Goal: Information Seeking & Learning: Learn about a topic

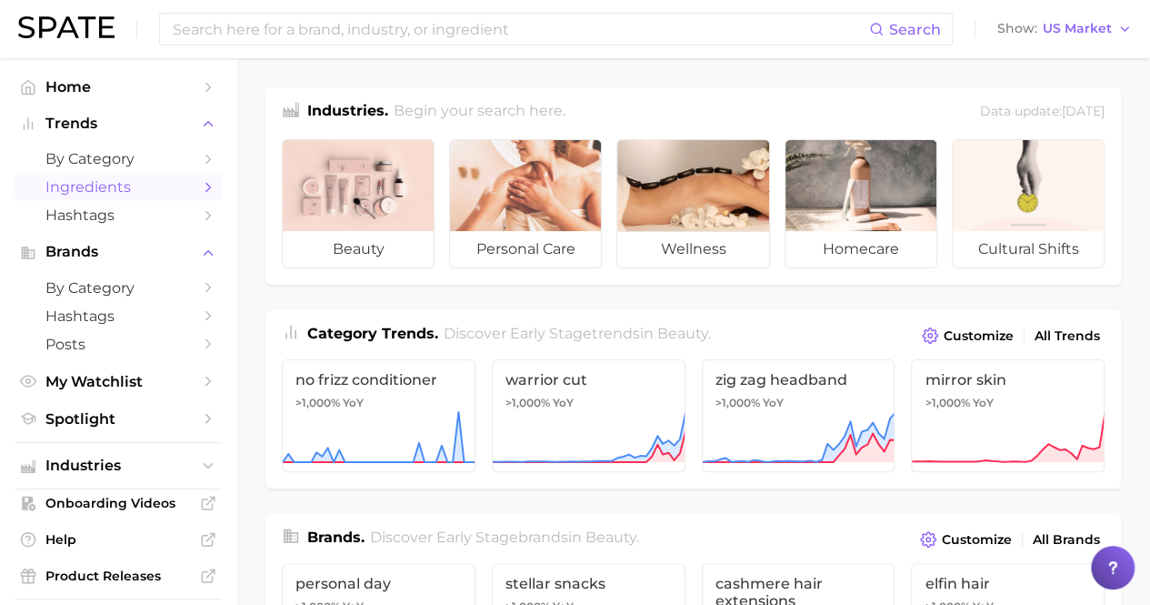
click at [80, 176] on link "Ingredients" at bounding box center [118, 187] width 207 height 28
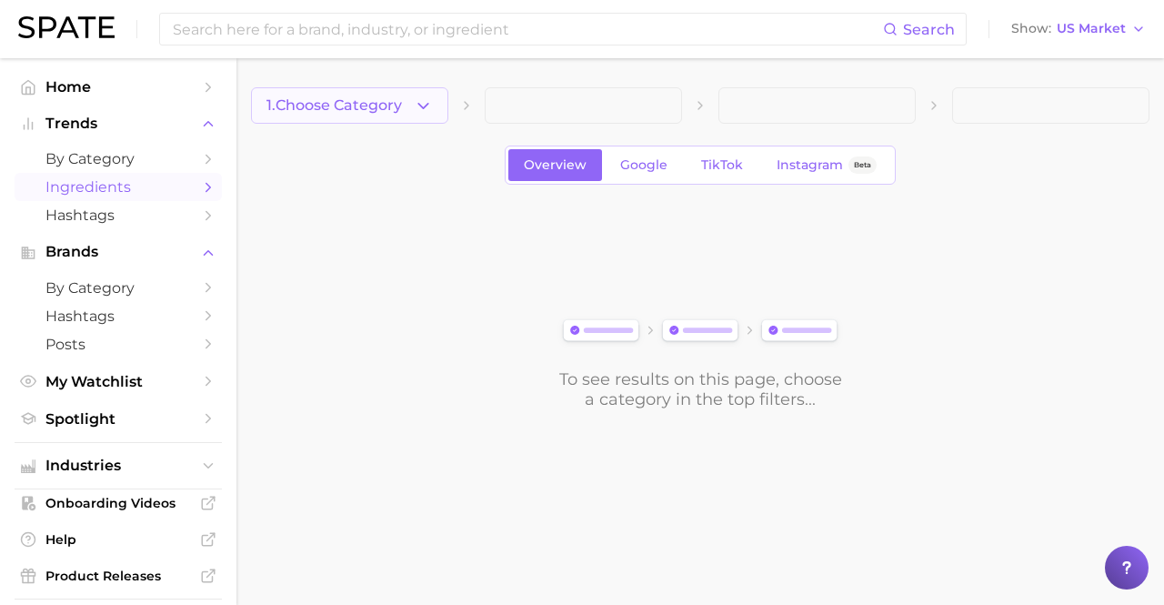
click at [424, 104] on icon "button" at bounding box center [423, 105] width 19 height 19
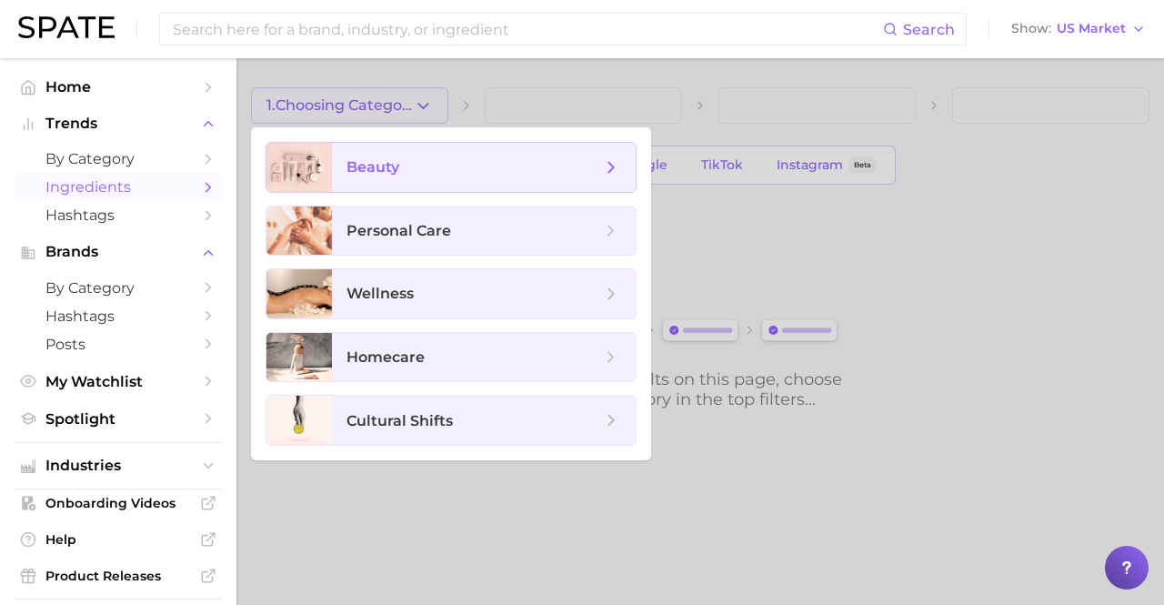
click at [446, 178] on span "beauty" at bounding box center [484, 167] width 304 height 49
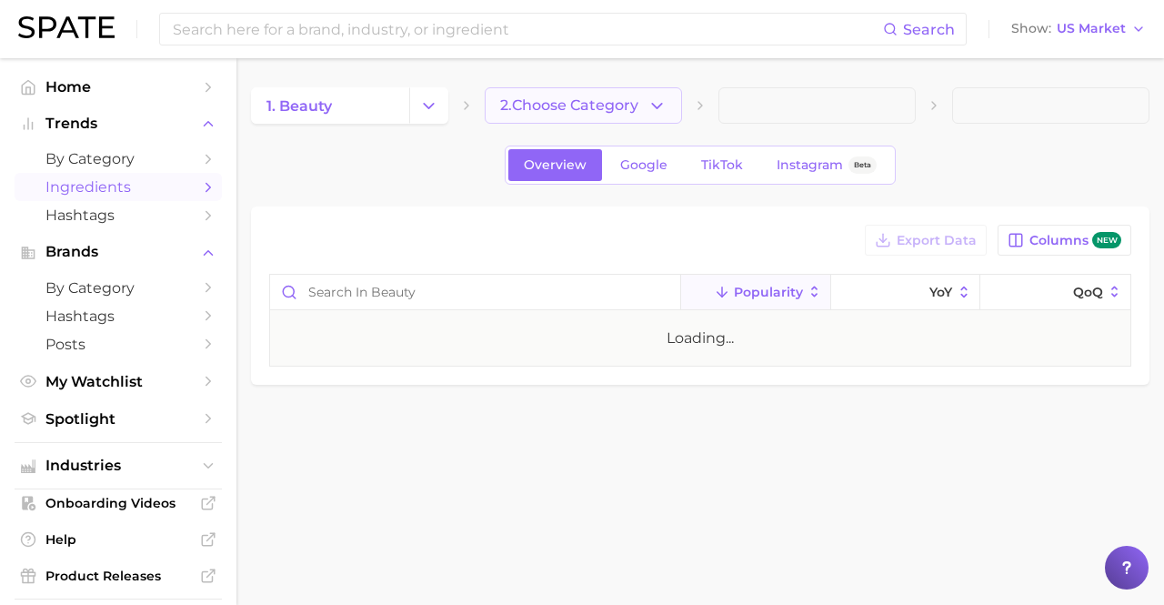
click at [666, 110] on icon "button" at bounding box center [656, 105] width 19 height 19
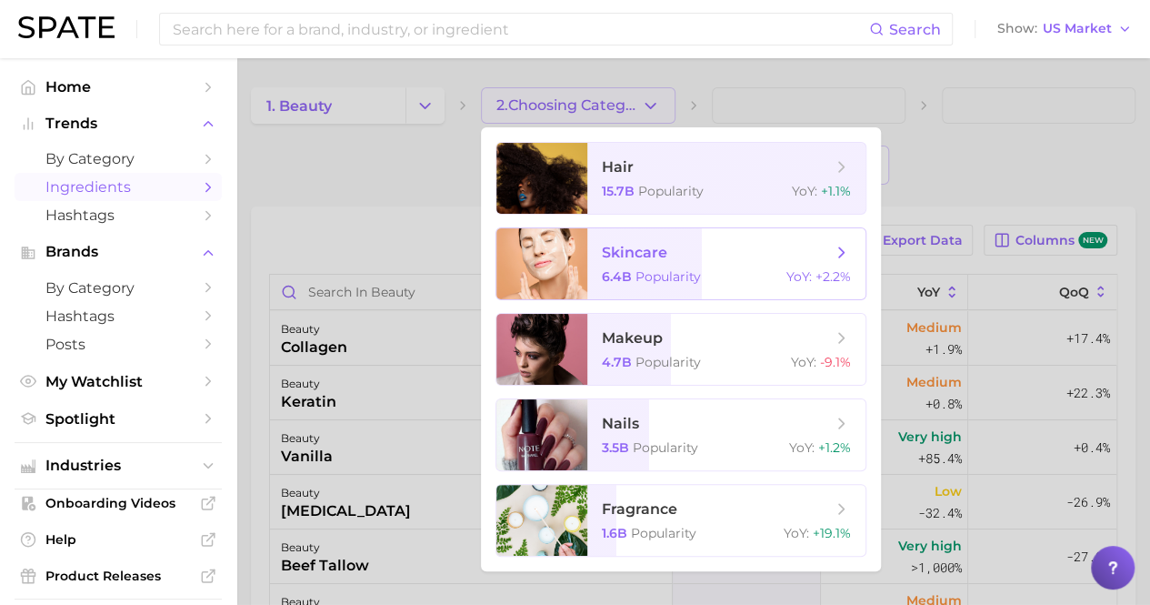
click at [627, 265] on span "skincare 6.4b Popularity YoY : +2.2%" at bounding box center [726, 263] width 278 height 71
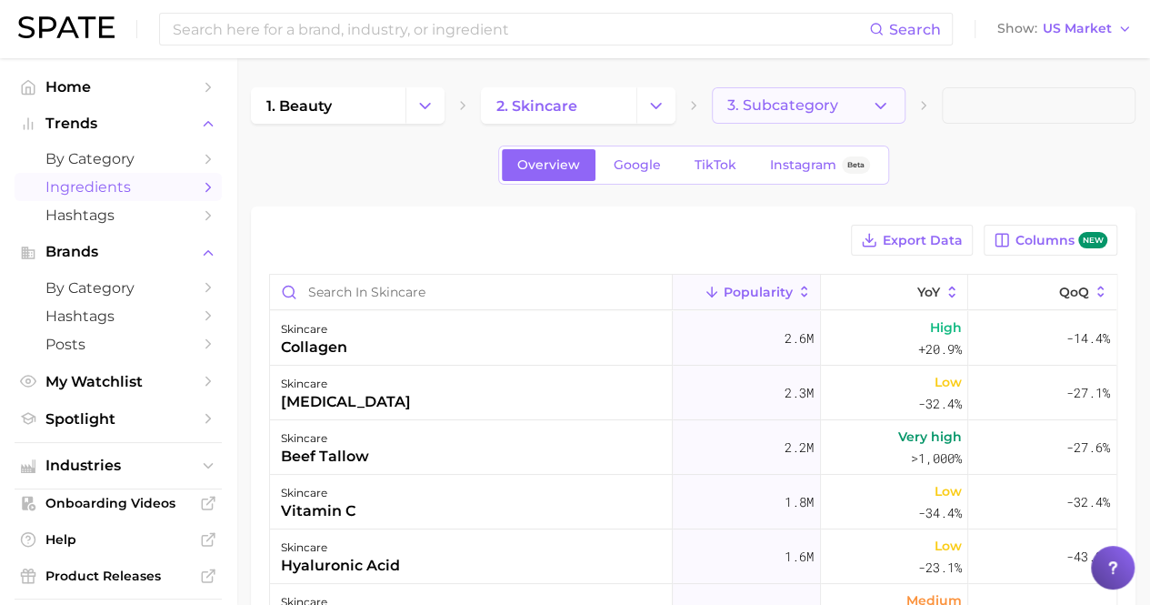
click at [881, 119] on button "3. Subcategory" at bounding box center [809, 105] width 194 height 36
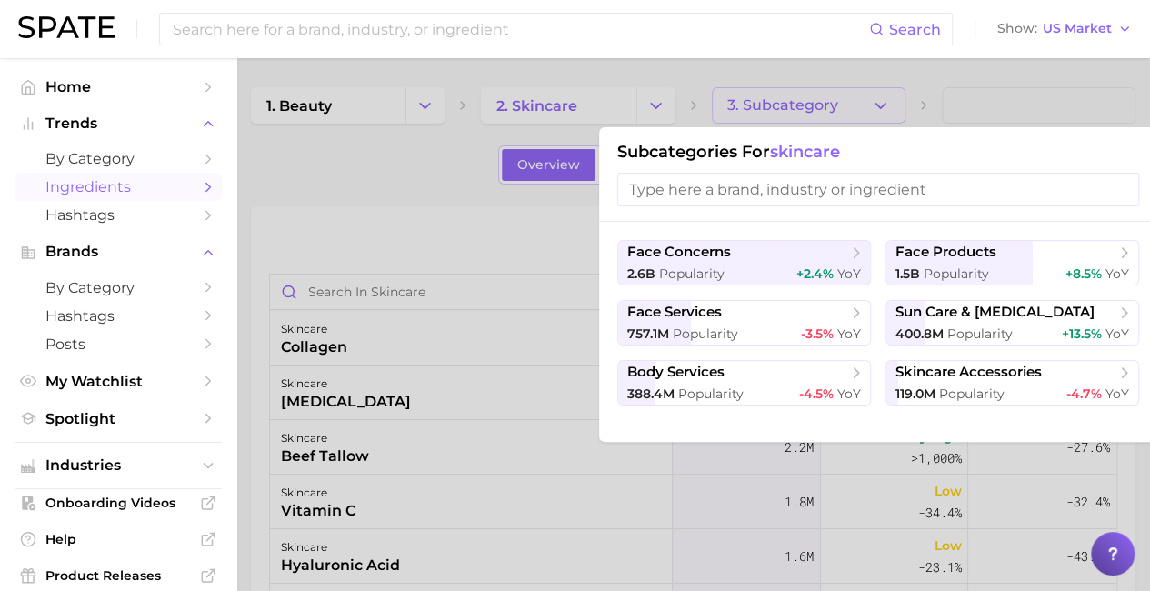
click at [880, 188] on input "search" at bounding box center [878, 190] width 522 height 34
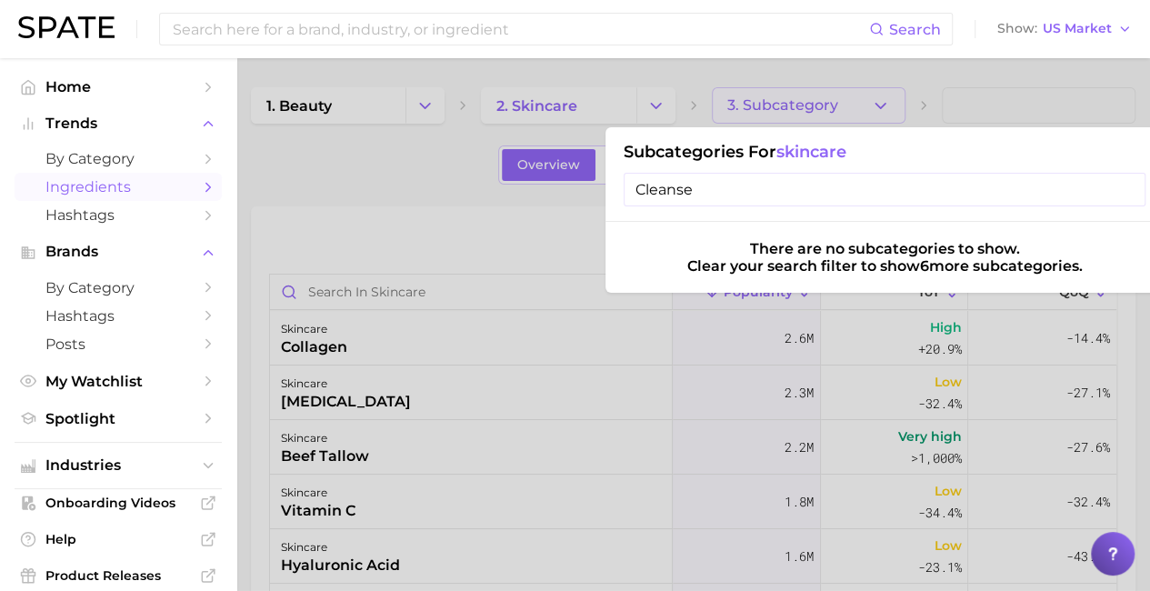
type input "Cleanser"
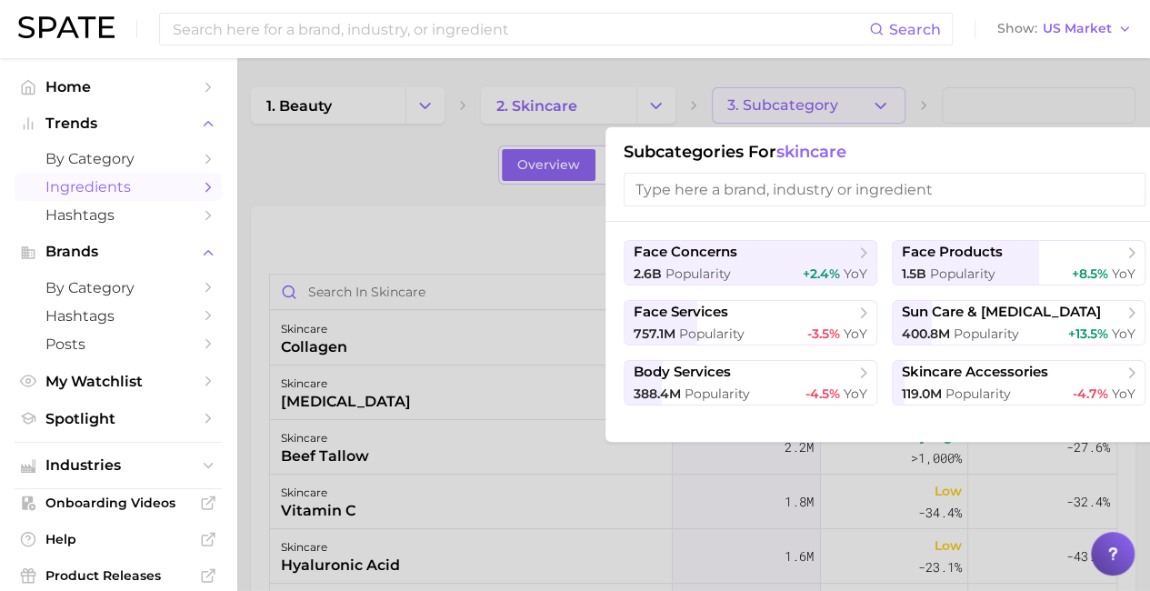
click at [370, 182] on div at bounding box center [575, 295] width 1150 height 591
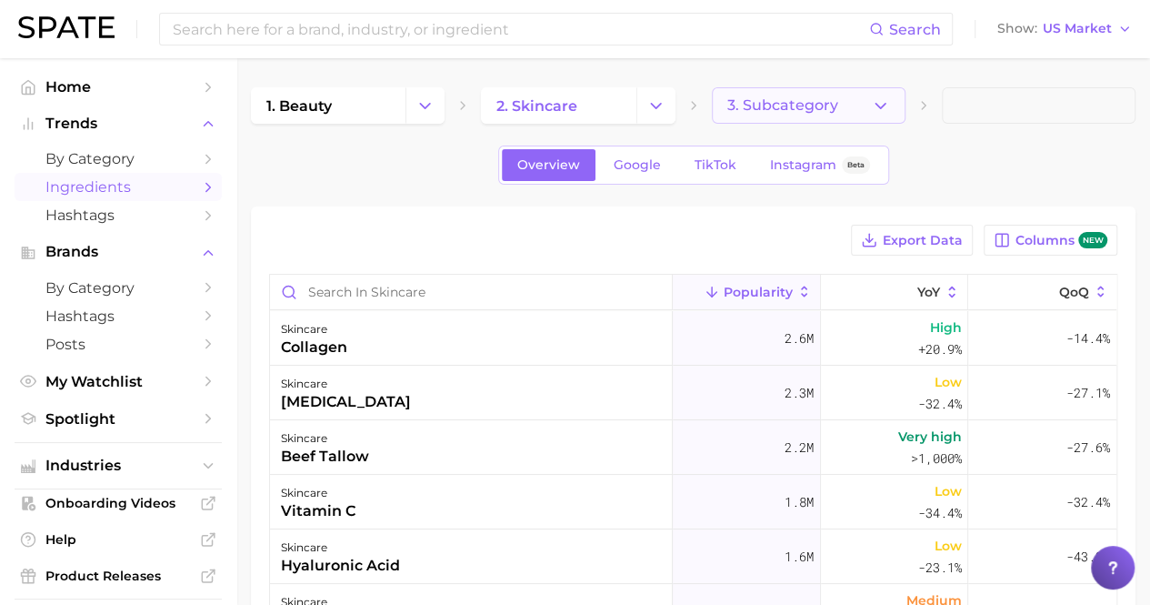
click at [886, 117] on button "3. Subcategory" at bounding box center [809, 105] width 194 height 36
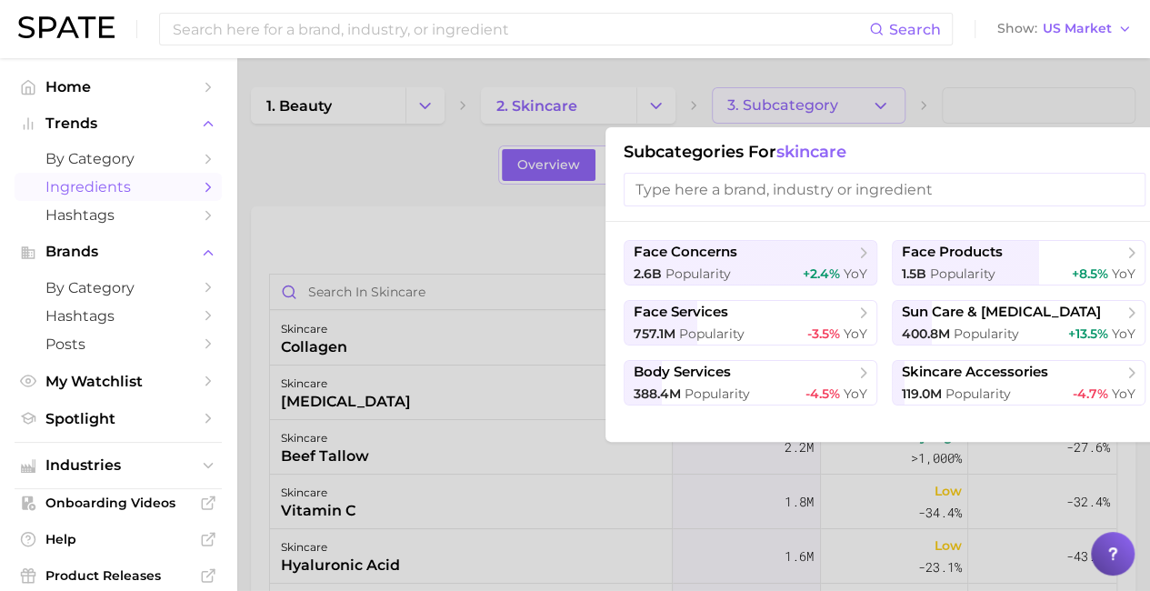
click at [943, 186] on input "search" at bounding box center [885, 190] width 522 height 34
click at [444, 296] on div at bounding box center [575, 295] width 1150 height 591
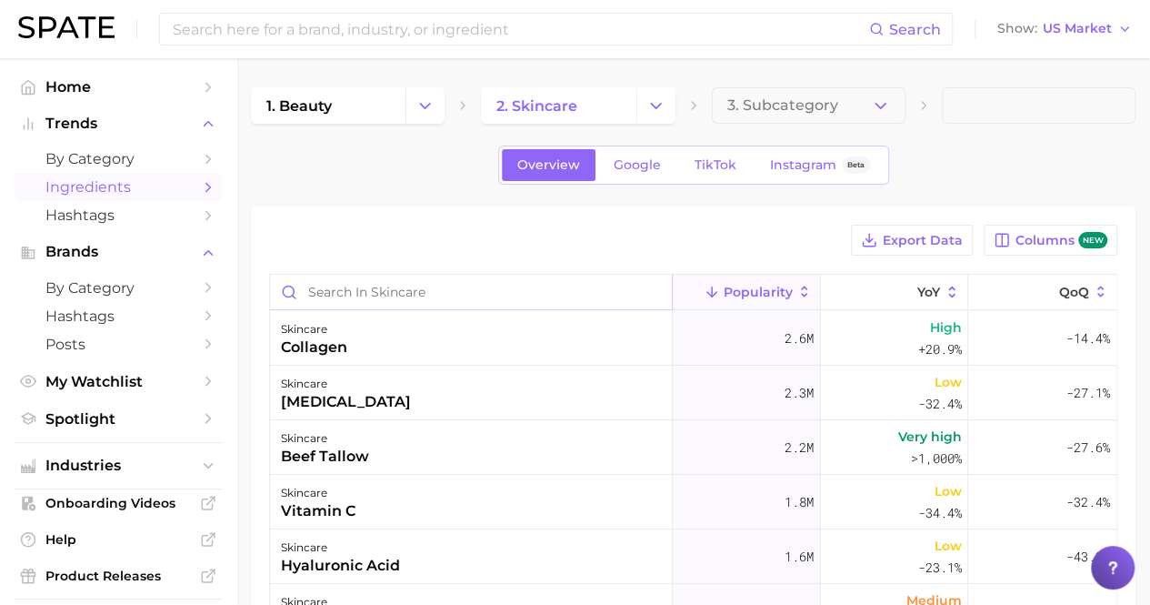
click at [426, 287] on input "Search in skincare" at bounding box center [471, 292] width 402 height 35
type input "cleanser"
click at [80, 158] on span "by Category" at bounding box center [117, 158] width 145 height 17
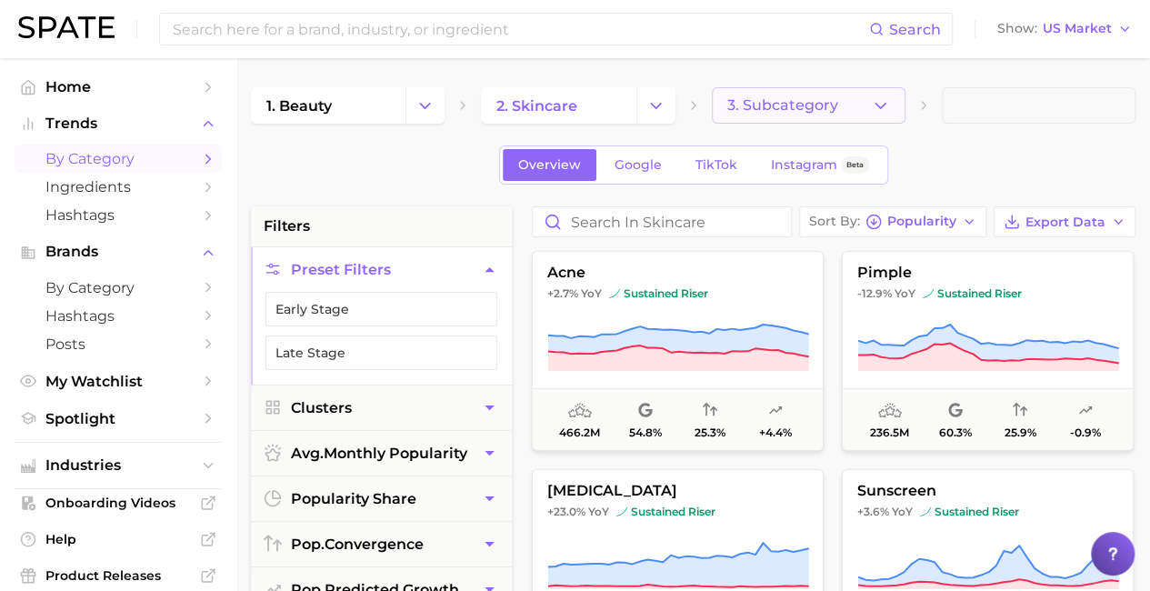
click at [753, 114] on span "3. Subcategory" at bounding box center [782, 105] width 111 height 16
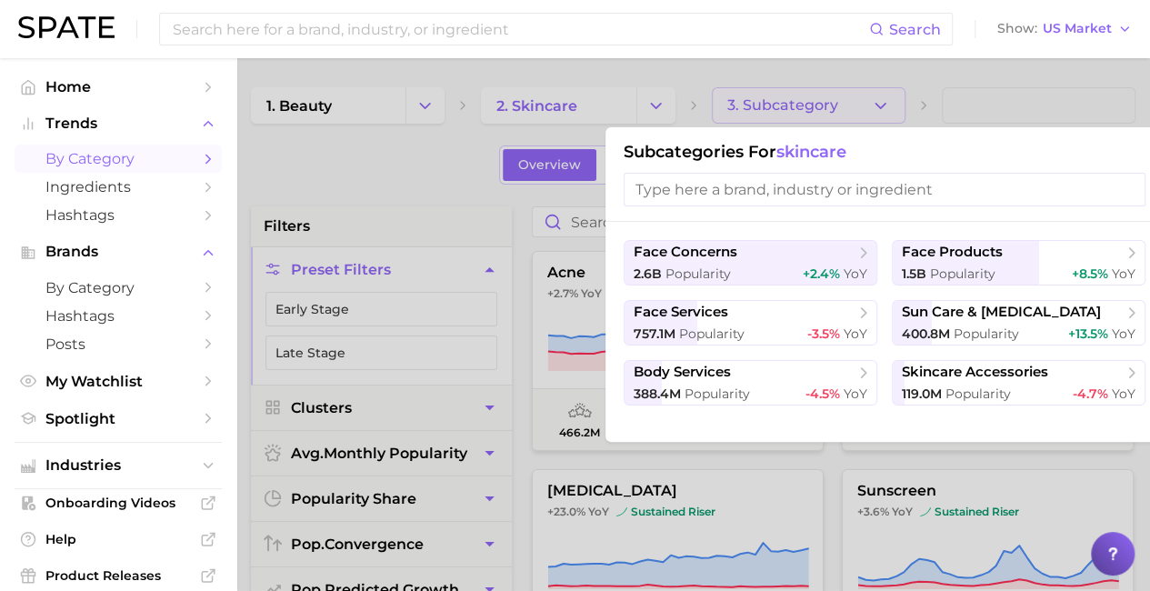
click at [767, 197] on input "search" at bounding box center [885, 190] width 522 height 34
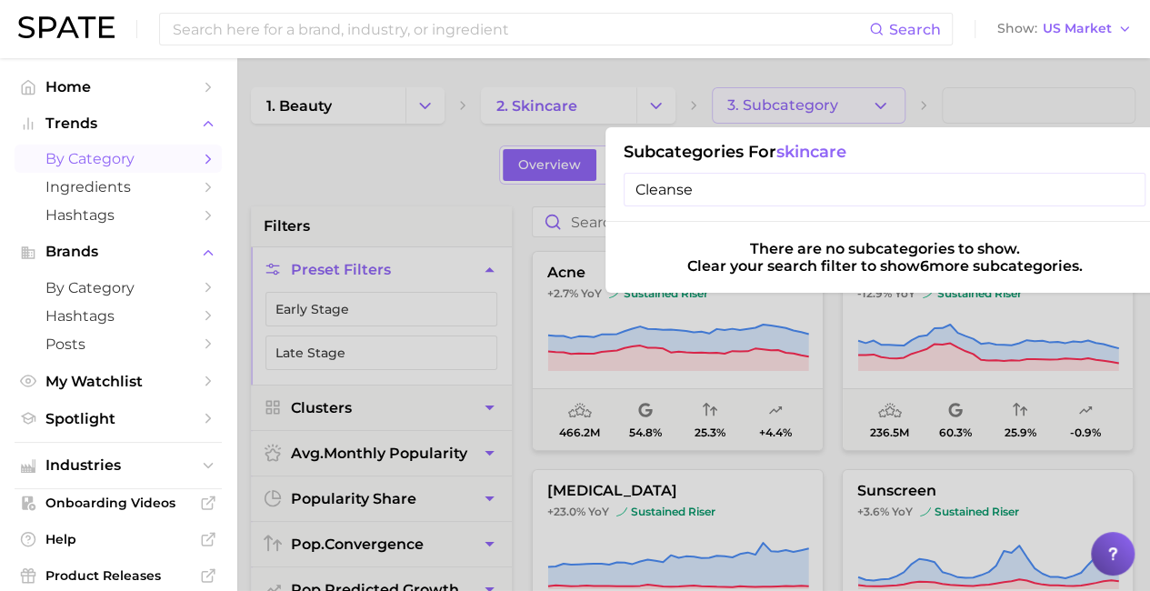
type input "Cleans"
click at [1119, 194] on input "Cleans" at bounding box center [885, 190] width 522 height 34
click at [1124, 186] on input "Cleans" at bounding box center [885, 190] width 522 height 34
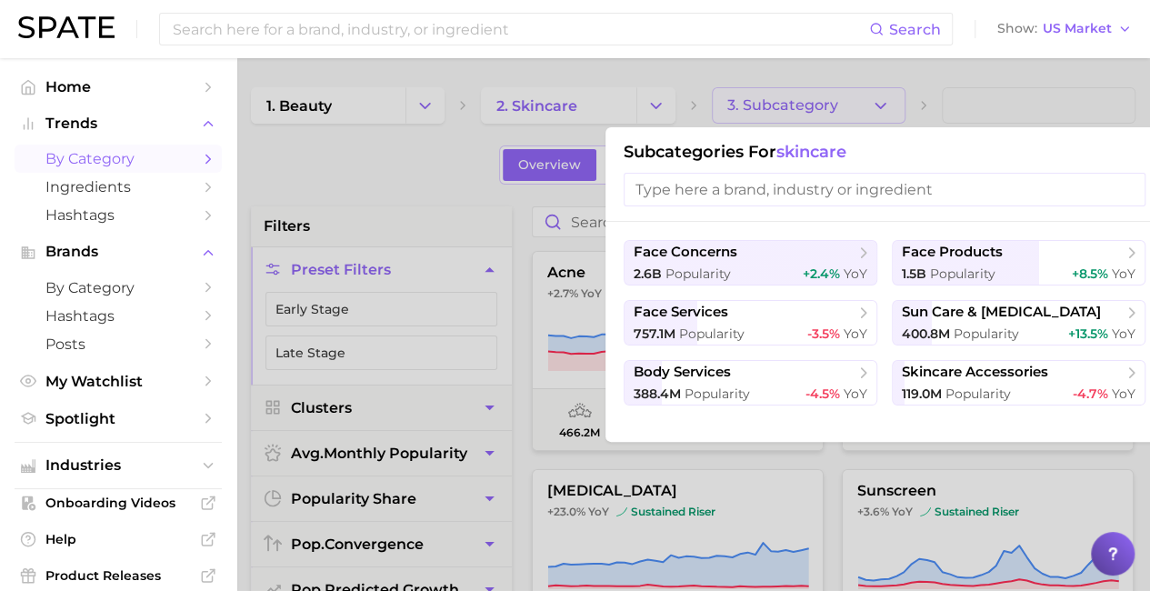
click at [375, 162] on div at bounding box center [575, 295] width 1150 height 591
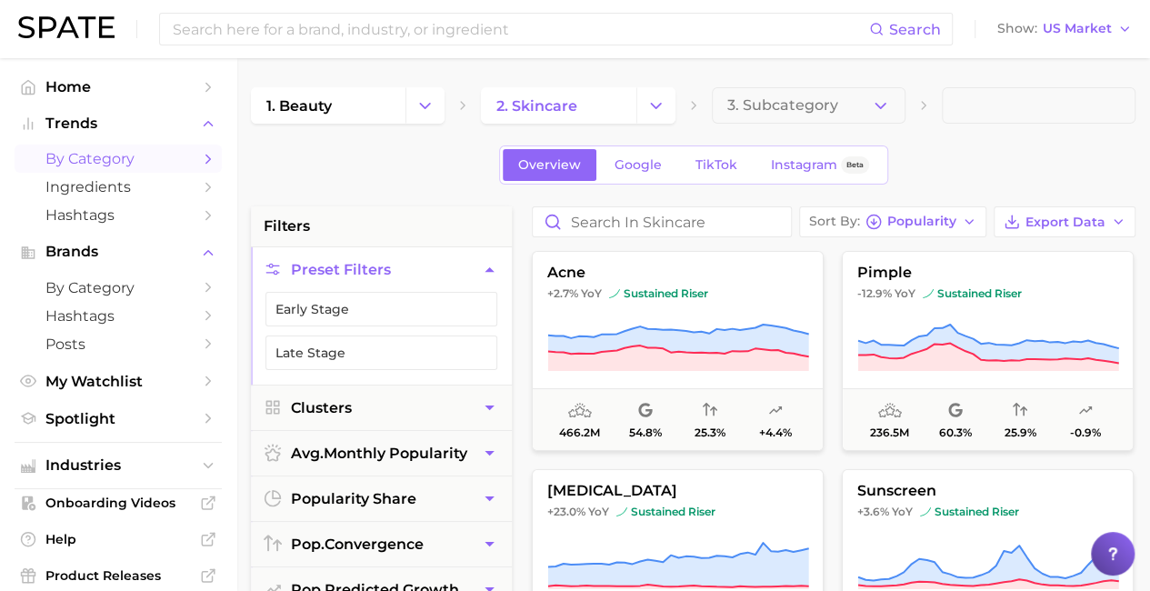
click at [200, 160] on icon "Sidebar" at bounding box center [208, 159] width 16 height 16
click at [889, 110] on icon "button" at bounding box center [880, 105] width 19 height 19
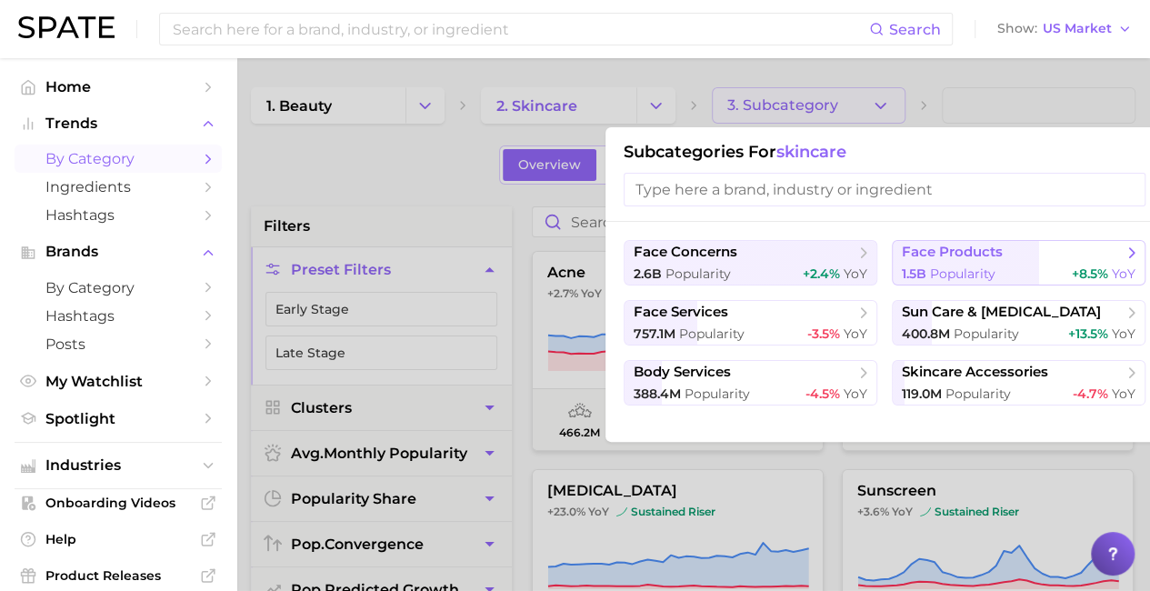
click at [938, 261] on button "face products 1.5b Popularity +8.5% YoY" at bounding box center [1019, 262] width 254 height 45
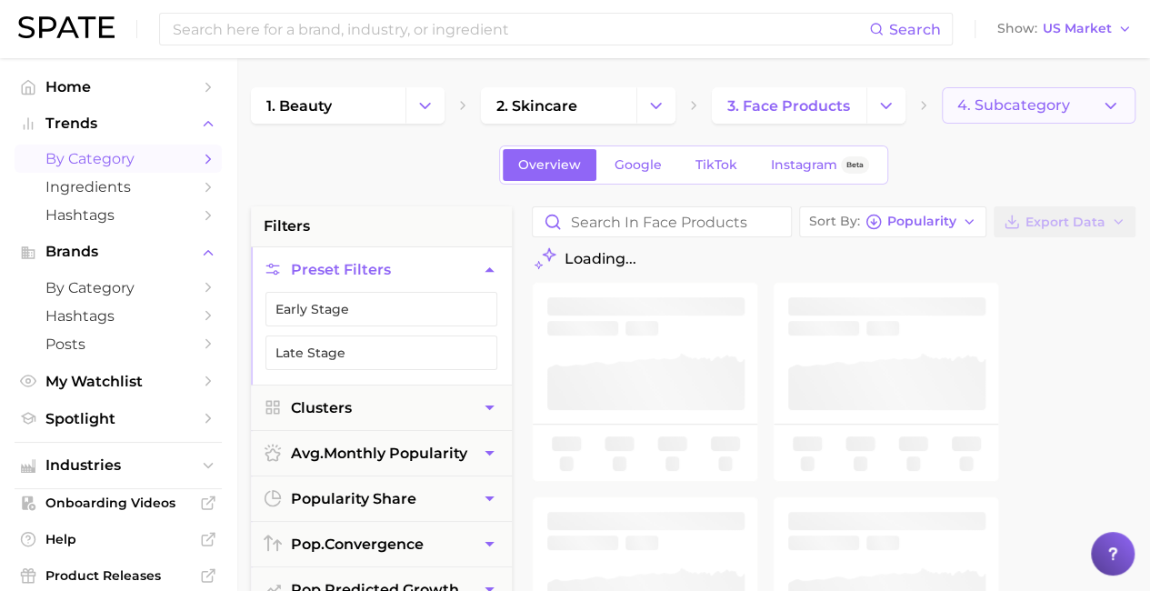
click at [986, 108] on span "4. Subcategory" at bounding box center [1014, 105] width 113 height 16
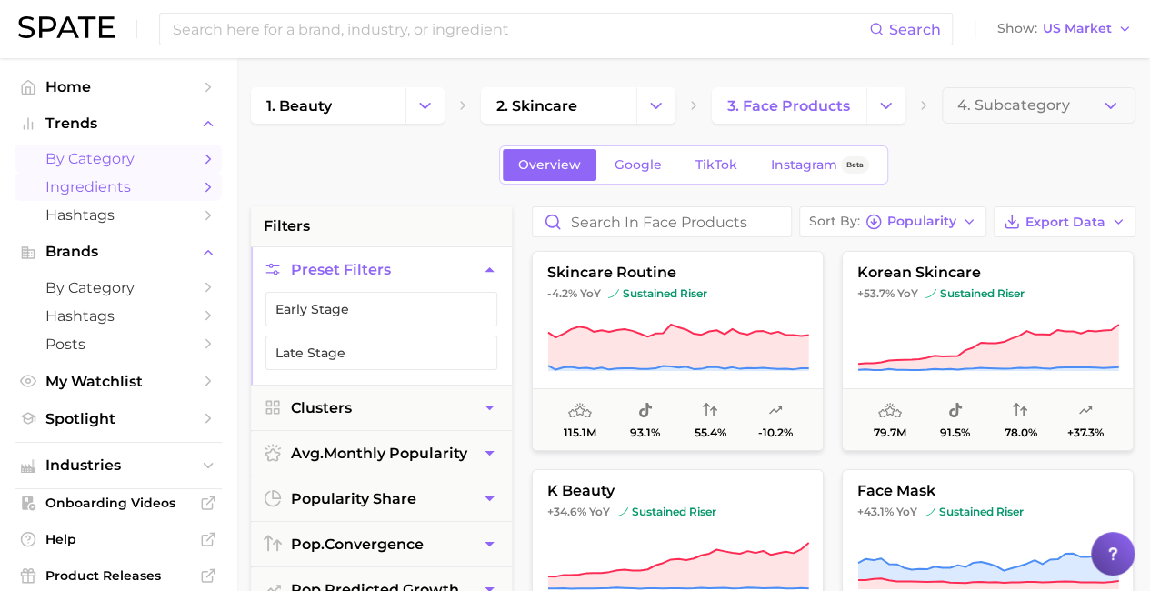
click at [118, 190] on span "Ingredients" at bounding box center [117, 186] width 145 height 17
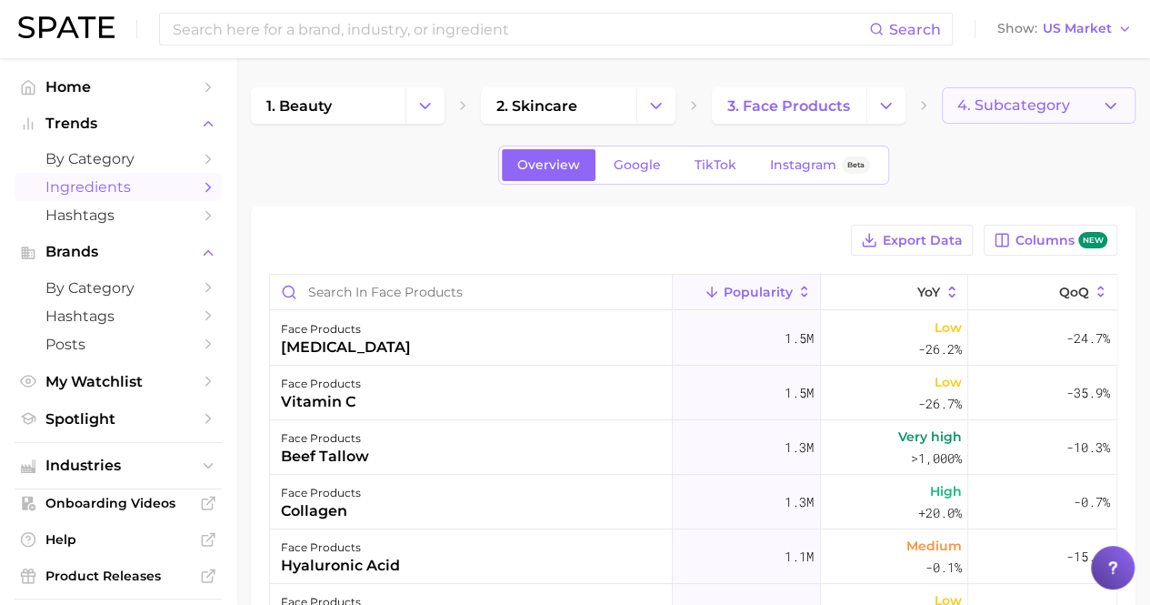
click at [1064, 117] on button "4. Subcategory" at bounding box center [1039, 105] width 194 height 36
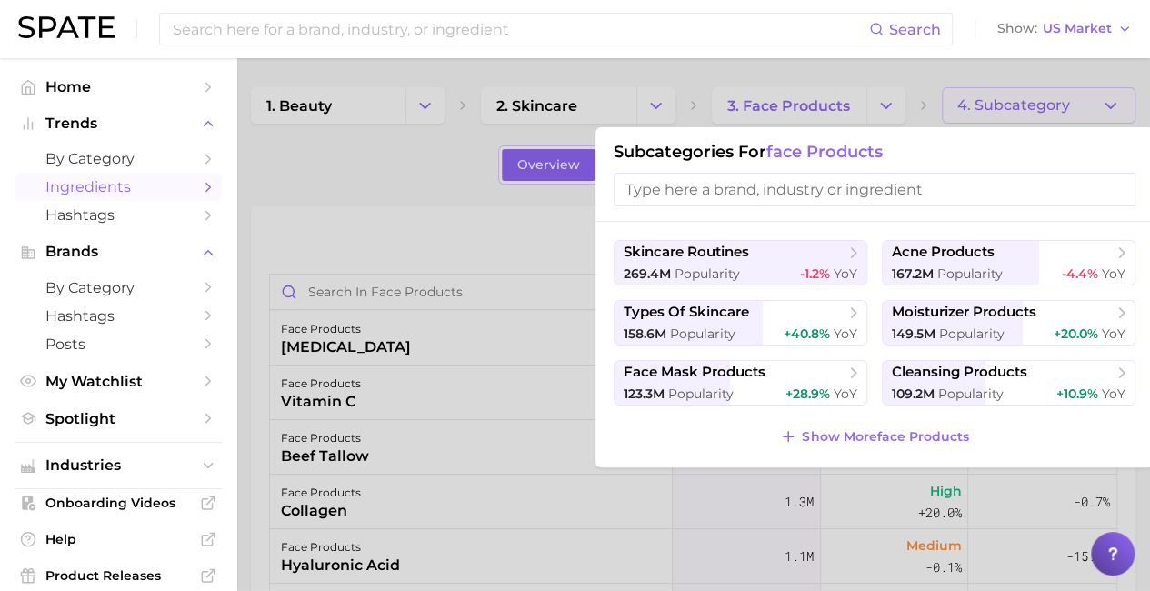
click at [911, 197] on input "search" at bounding box center [875, 190] width 522 height 34
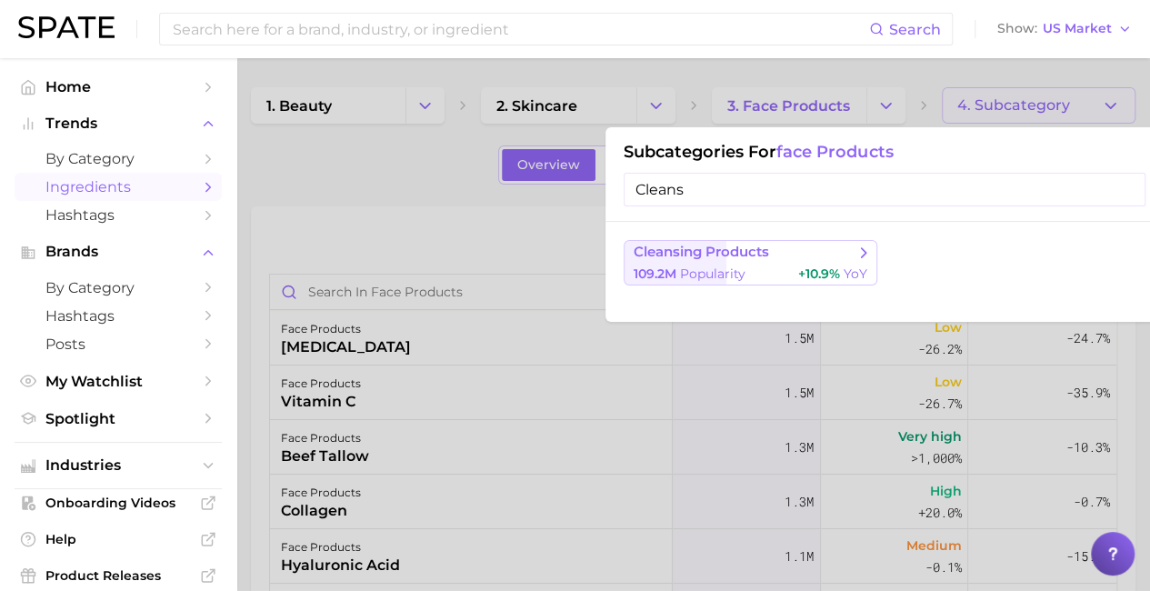
type input "Cleans"
click at [766, 263] on button "cleansing products 109.2m Popularity +10.9% YoY" at bounding box center [751, 262] width 254 height 45
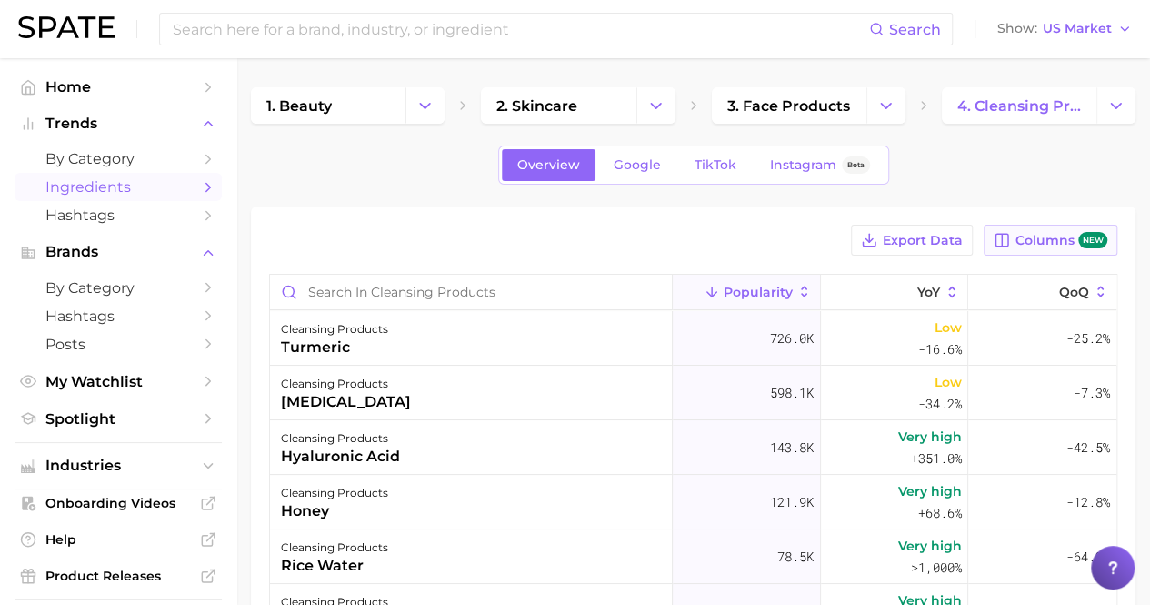
click at [1049, 245] on span "Columns new" at bounding box center [1062, 240] width 92 height 17
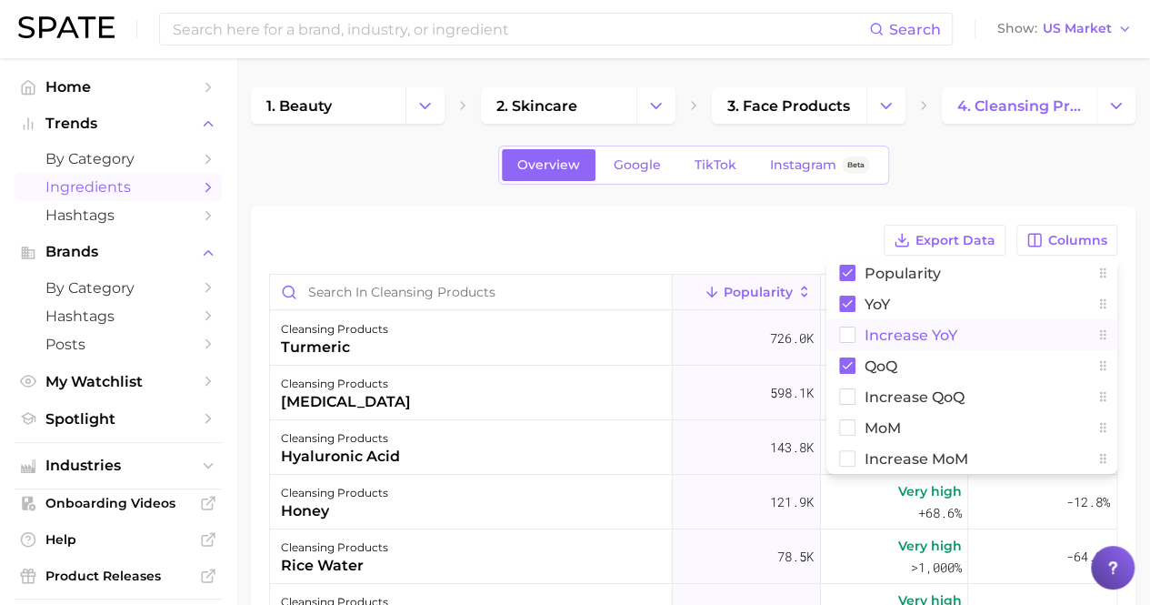
click at [853, 336] on rect at bounding box center [847, 334] width 15 height 15
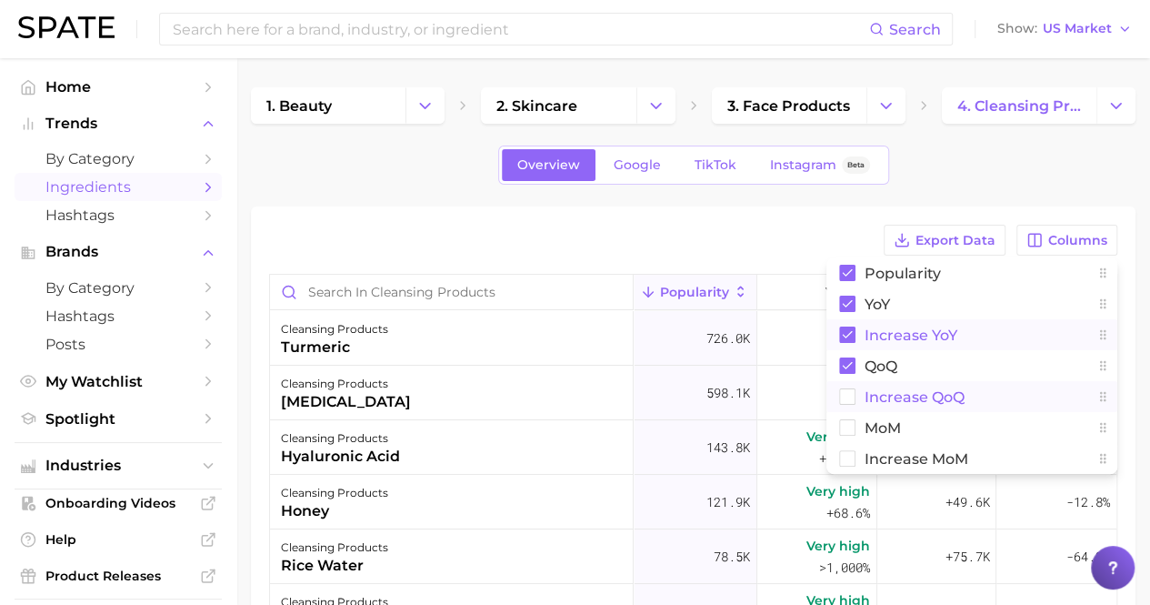
click at [844, 396] on rect at bounding box center [847, 396] width 15 height 15
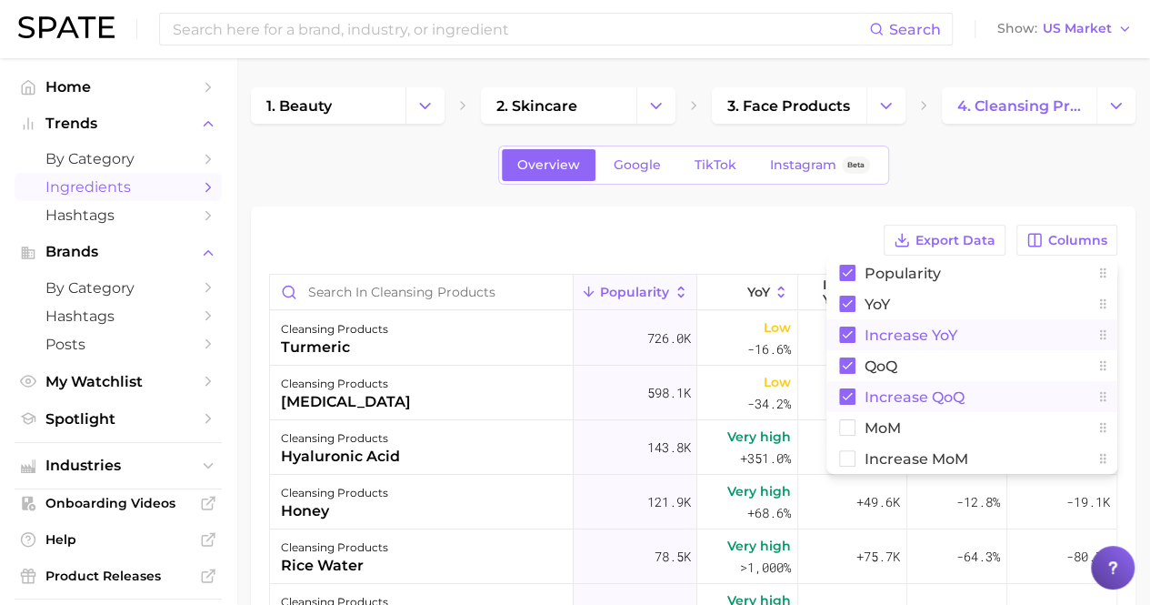
click at [751, 241] on div "Export Data Columns Popularity YoY Increase YoY QoQ Increase QoQ MoM Increase M…" at bounding box center [693, 240] width 848 height 31
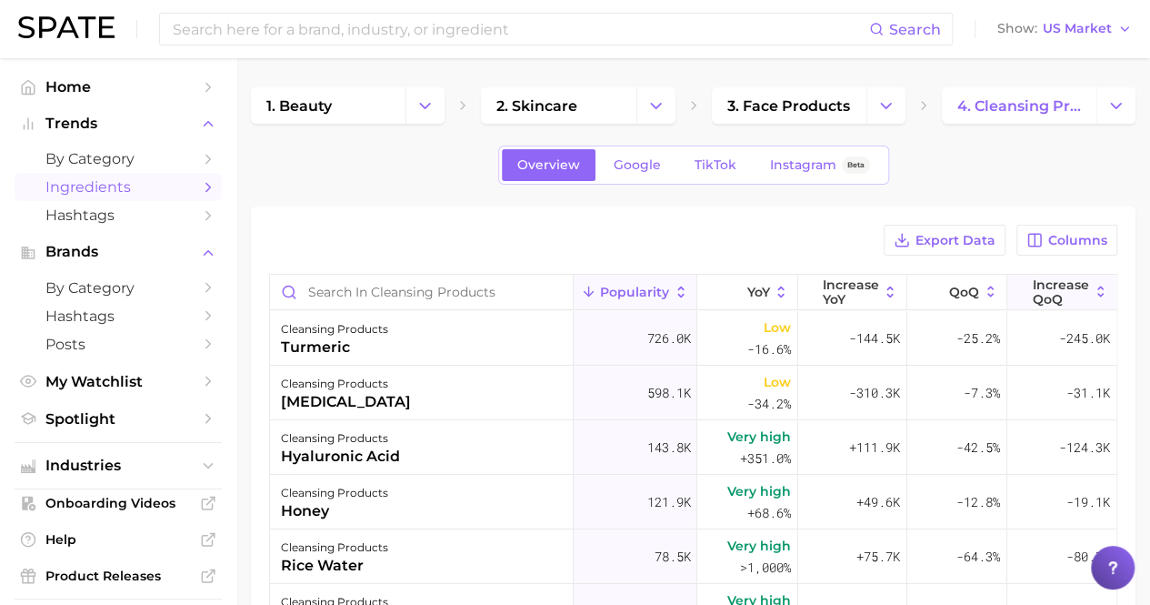
click at [1062, 290] on span "Increase QoQ" at bounding box center [1061, 291] width 56 height 29
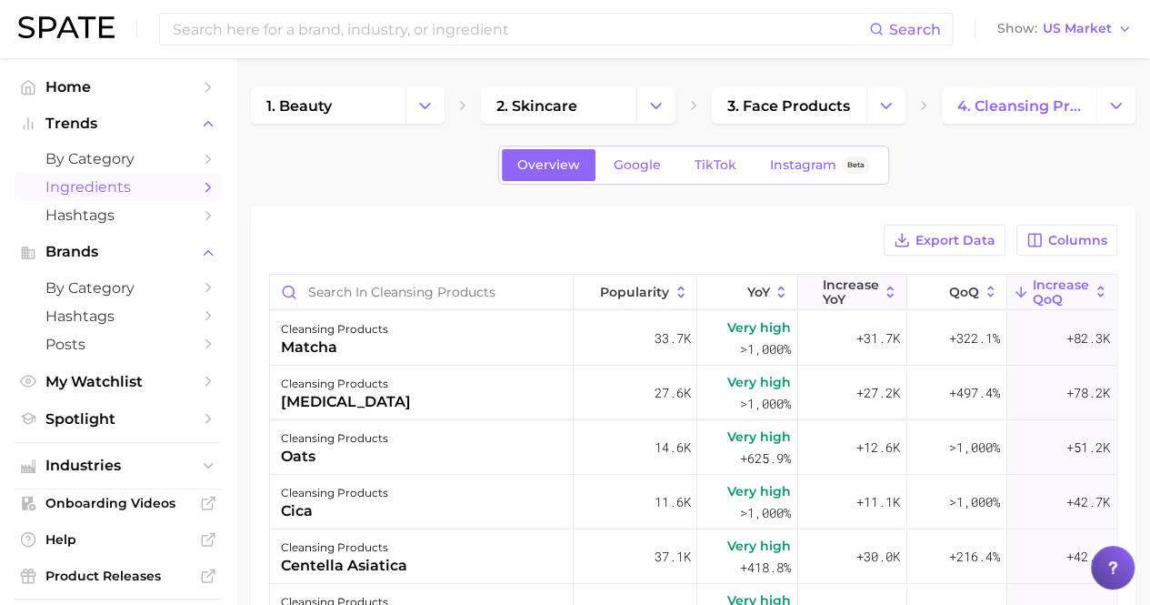
click at [824, 278] on span "Increase YoY" at bounding box center [850, 291] width 56 height 29
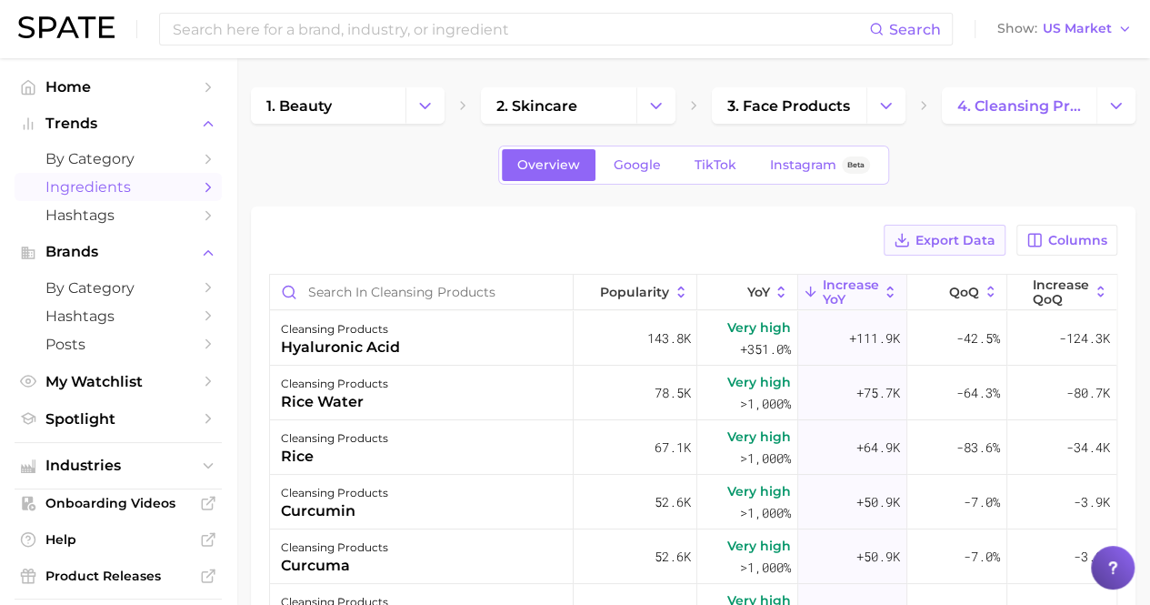
click at [922, 239] on span "Export Data" at bounding box center [956, 240] width 80 height 15
click at [1108, 110] on icon "Change Category" at bounding box center [1116, 105] width 19 height 19
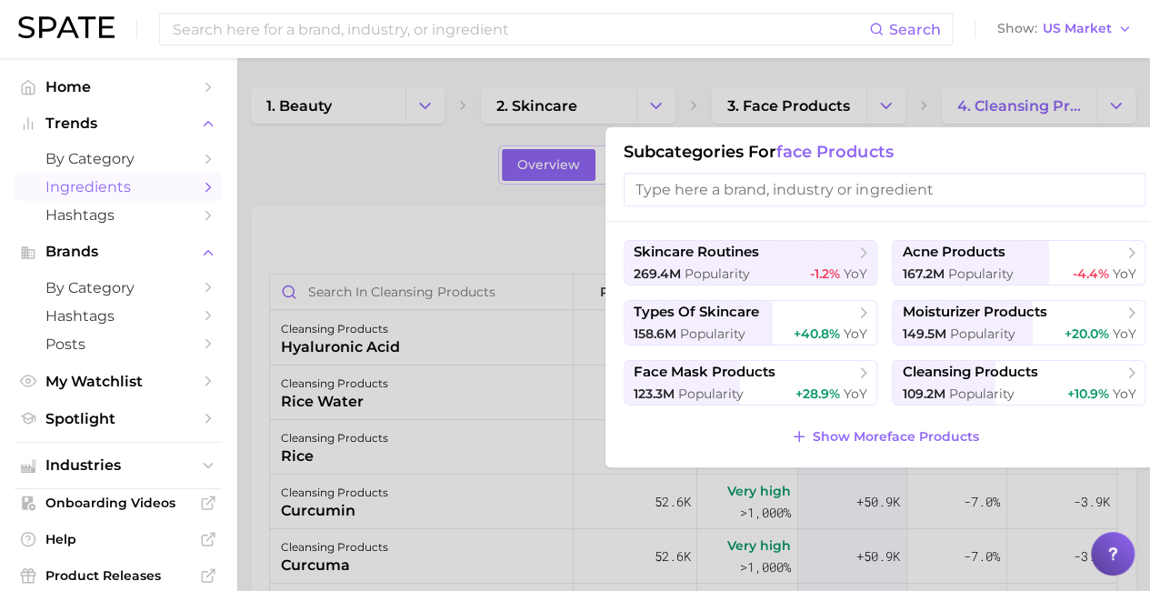
click at [826, 184] on input "search" at bounding box center [885, 190] width 522 height 34
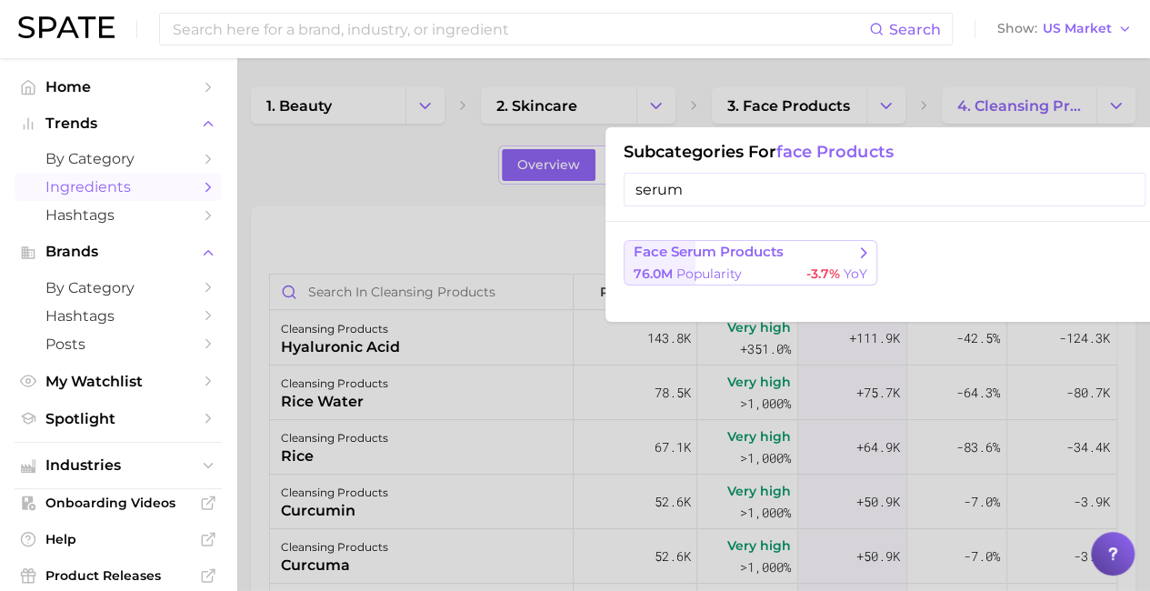
type input "serum"
click at [791, 251] on span "face serum products" at bounding box center [744, 253] width 221 height 18
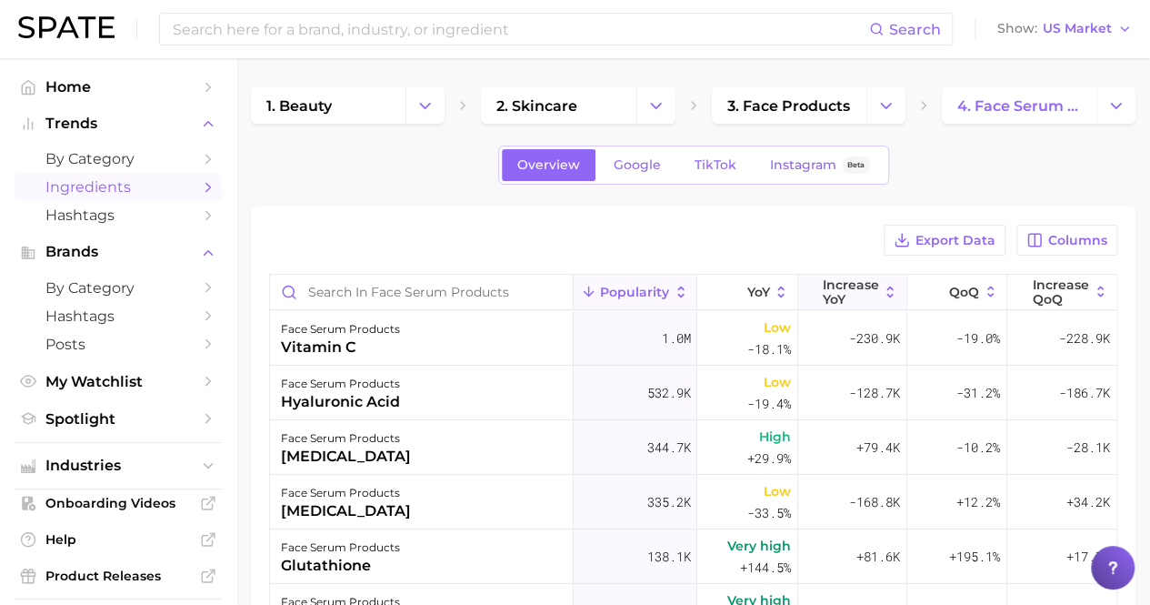
click at [827, 291] on span "Increase YoY" at bounding box center [850, 291] width 56 height 29
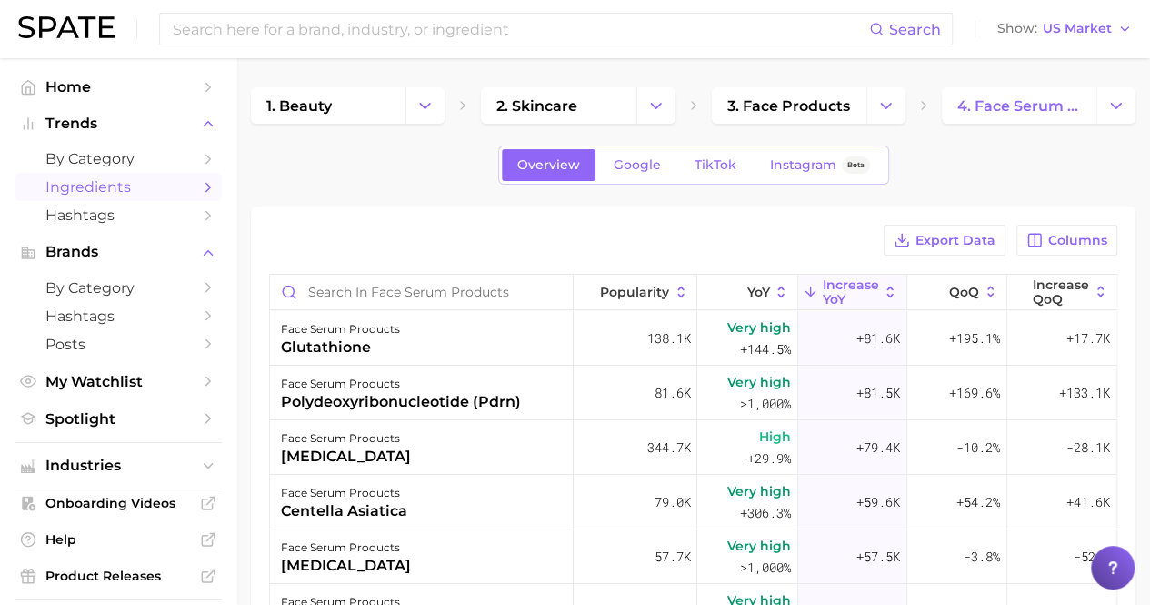
click at [654, 230] on div "Export Data Columns" at bounding box center [693, 240] width 848 height 31
click at [915, 230] on button "Export Data" at bounding box center [945, 240] width 122 height 31
click at [995, 116] on link "4. face serum products" at bounding box center [1019, 105] width 155 height 36
click at [1113, 115] on button "Change Category" at bounding box center [1116, 105] width 39 height 36
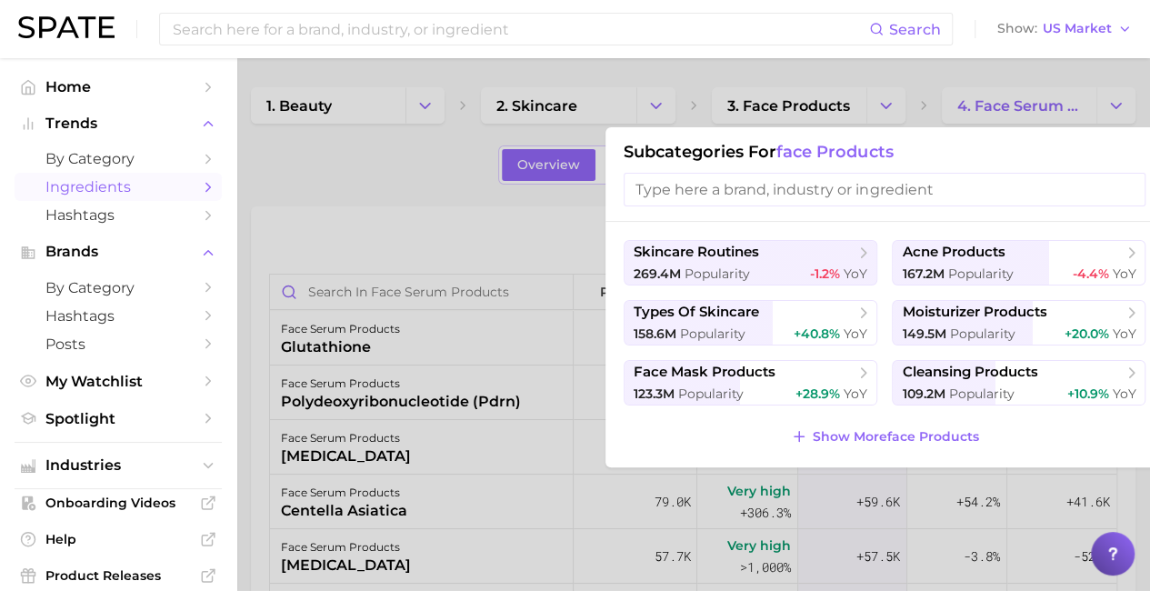
click at [940, 181] on input "search" at bounding box center [885, 190] width 522 height 34
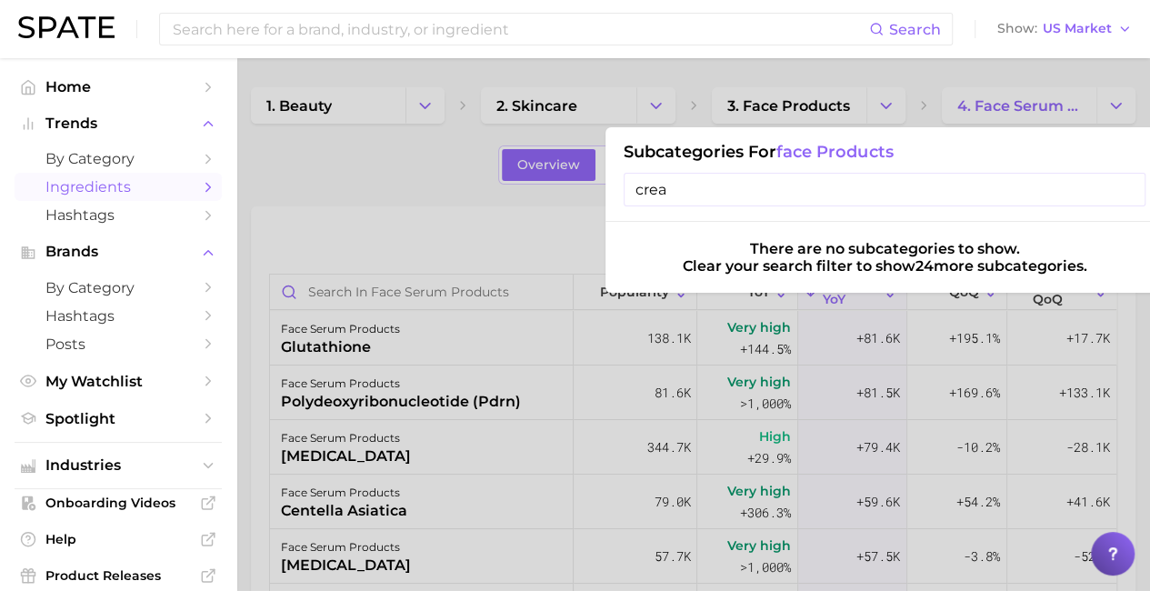
type input "cream"
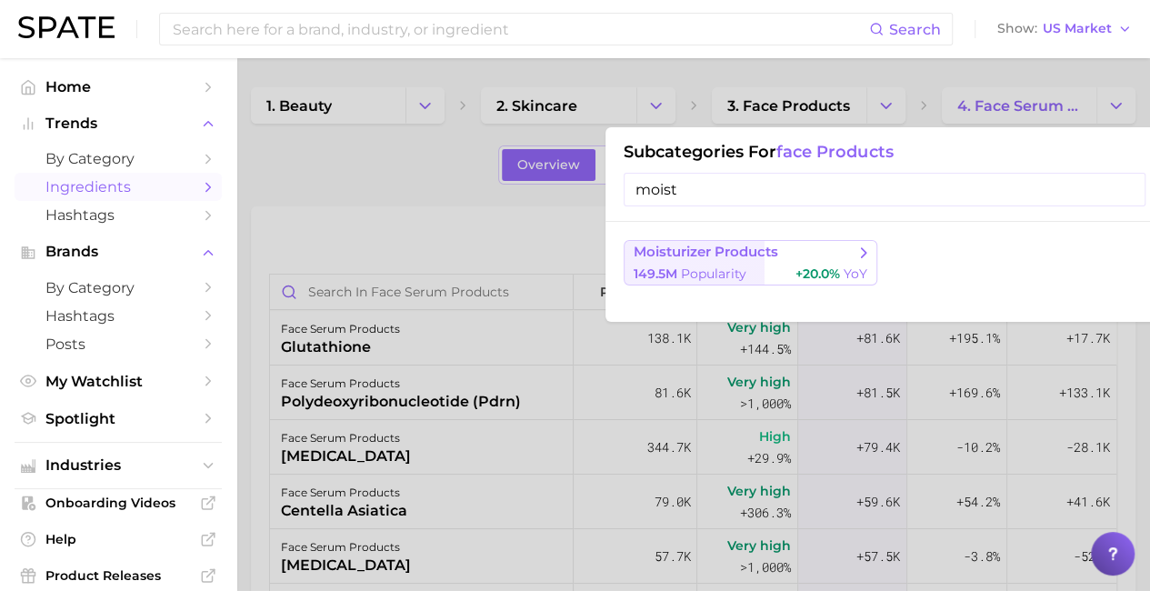
type input "moist"
click at [753, 247] on span "moisturizer products" at bounding box center [706, 252] width 145 height 17
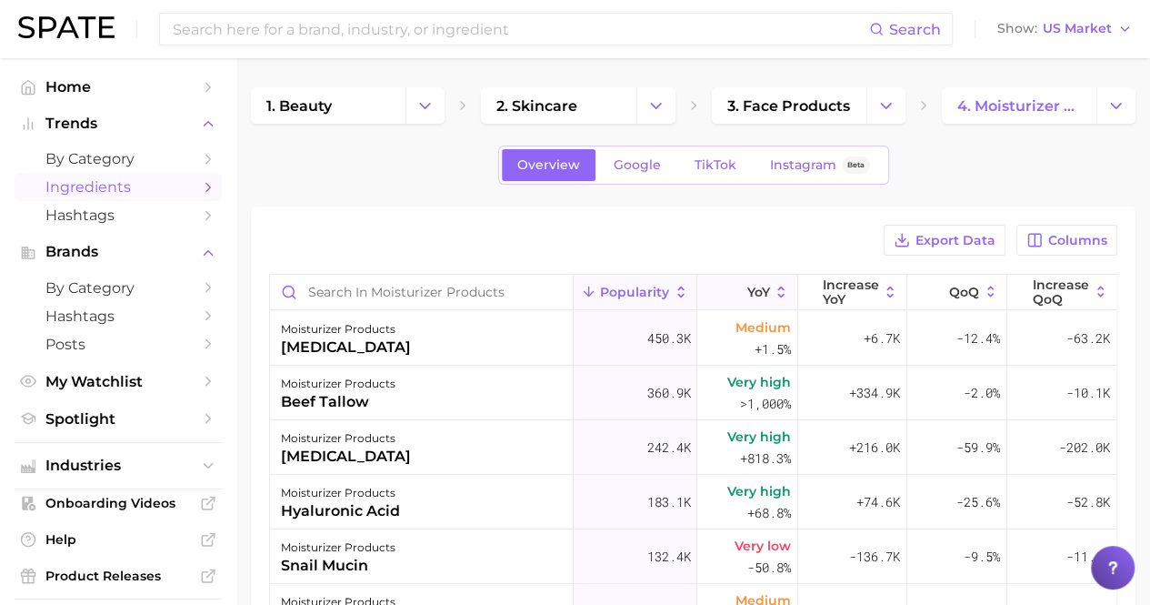
click at [747, 290] on span "YoY" at bounding box center [758, 292] width 23 height 15
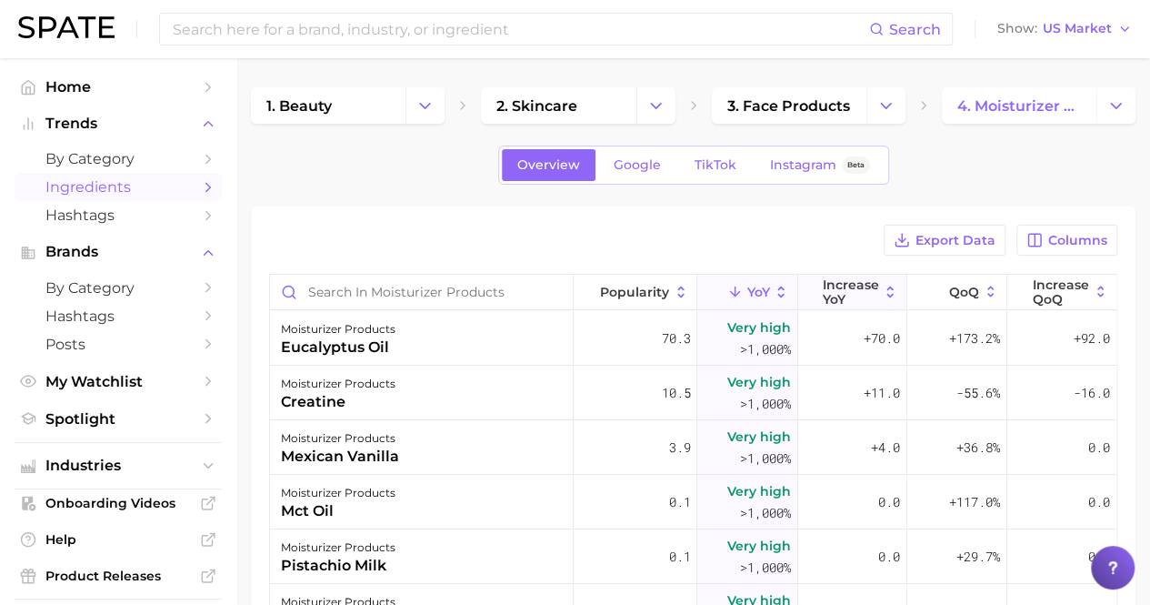
click at [805, 284] on icon at bounding box center [811, 292] width 16 height 16
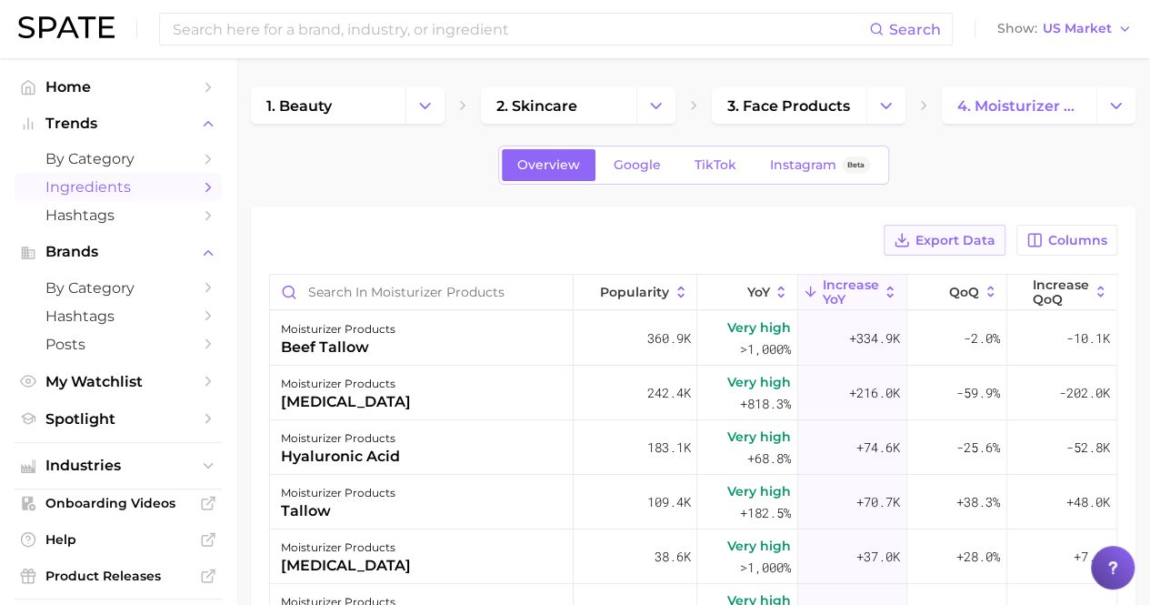
click at [948, 245] on span "Export Data" at bounding box center [956, 240] width 80 height 15
click at [84, 190] on span "Ingredients" at bounding box center [117, 186] width 145 height 17
click at [82, 167] on span "by Category" at bounding box center [117, 158] width 145 height 17
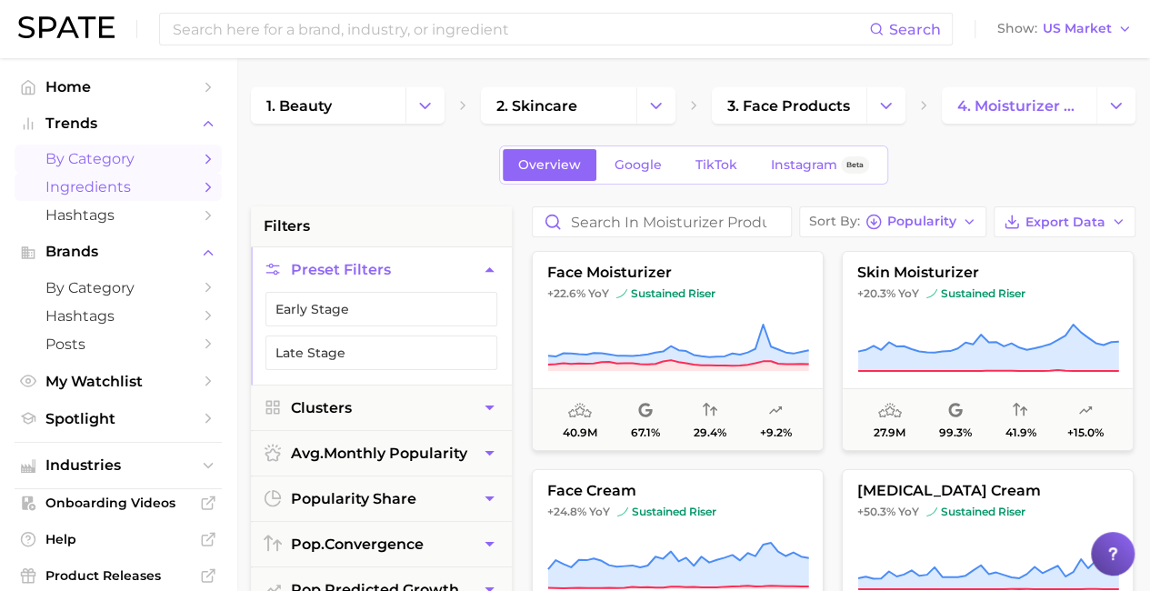
click at [103, 194] on span "Ingredients" at bounding box center [117, 186] width 145 height 17
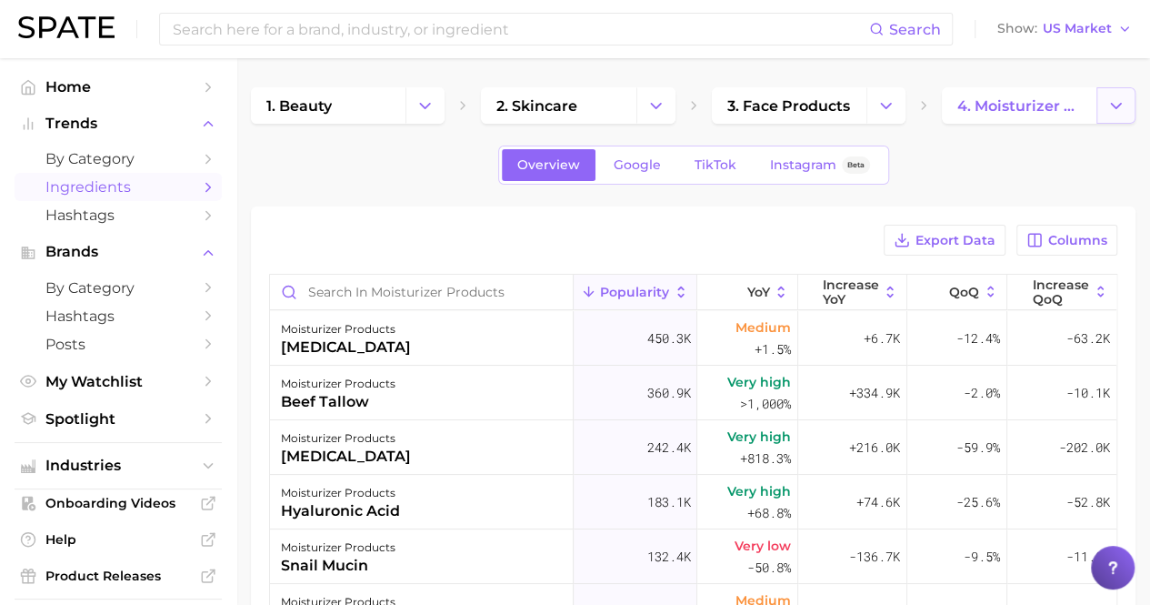
click at [1120, 115] on button "Change Category" at bounding box center [1116, 105] width 39 height 36
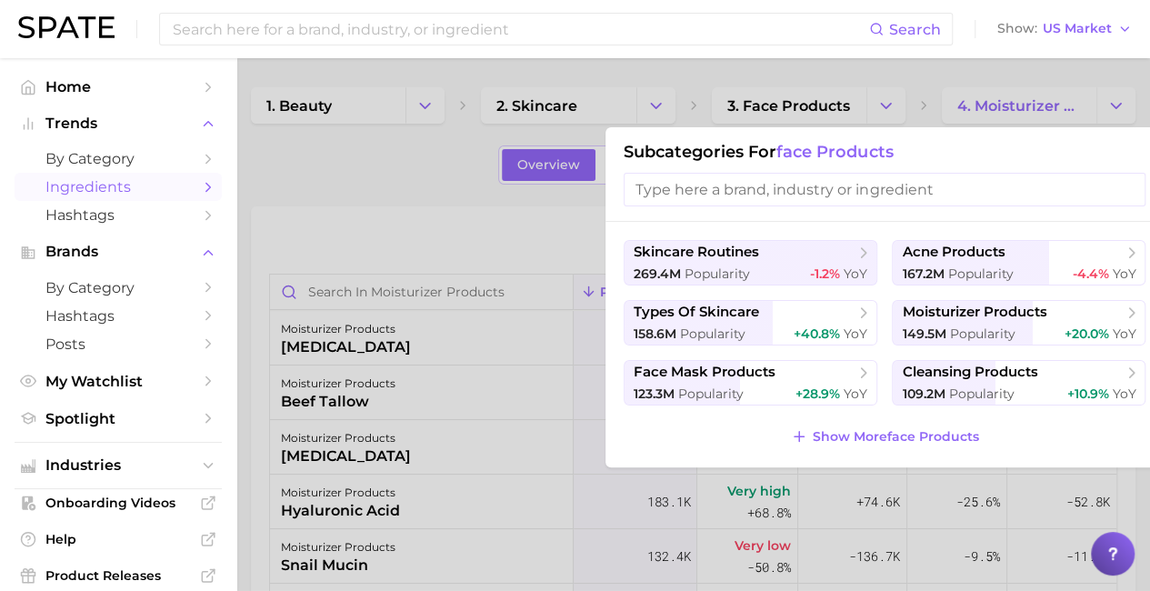
click at [495, 192] on div at bounding box center [575, 295] width 1150 height 591
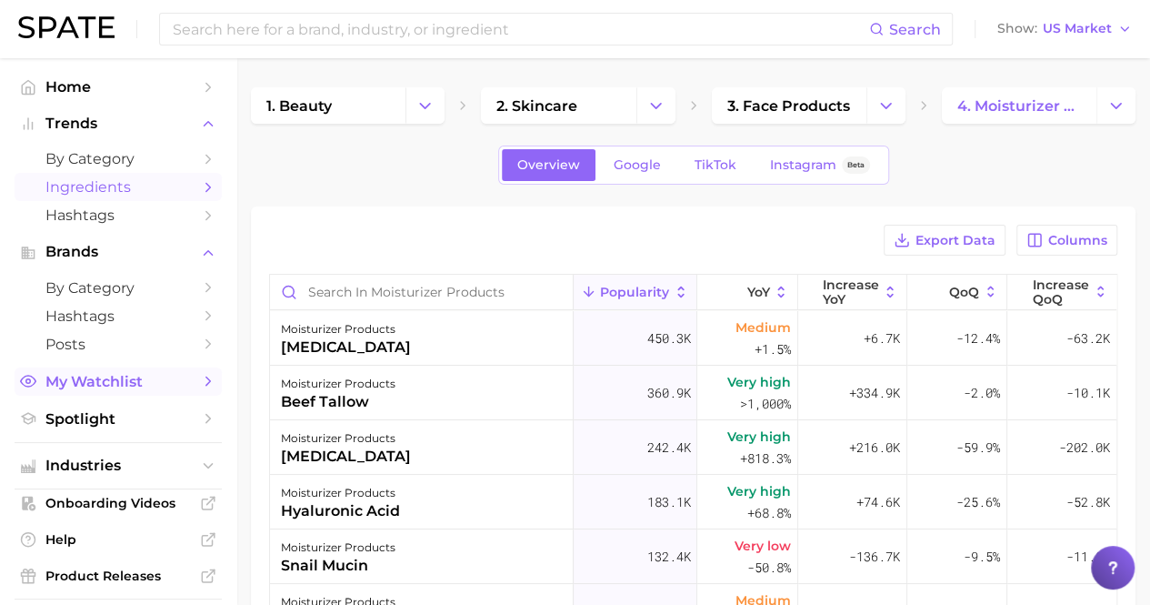
click at [91, 385] on span "My Watchlist" at bounding box center [117, 381] width 145 height 17
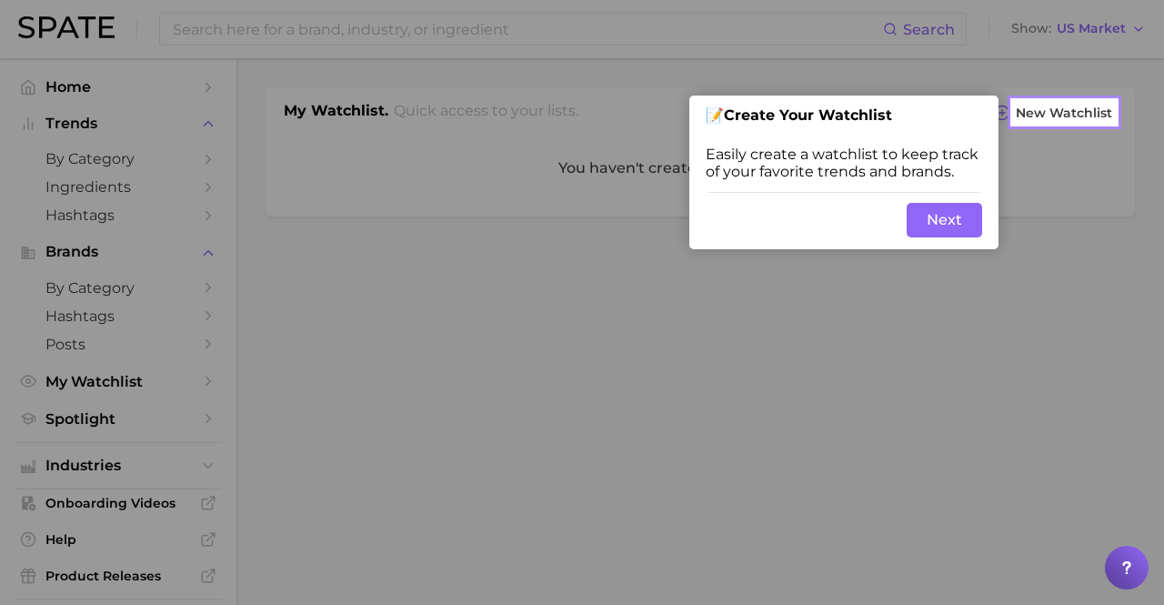
click at [953, 236] on button "Next" at bounding box center [944, 220] width 75 height 35
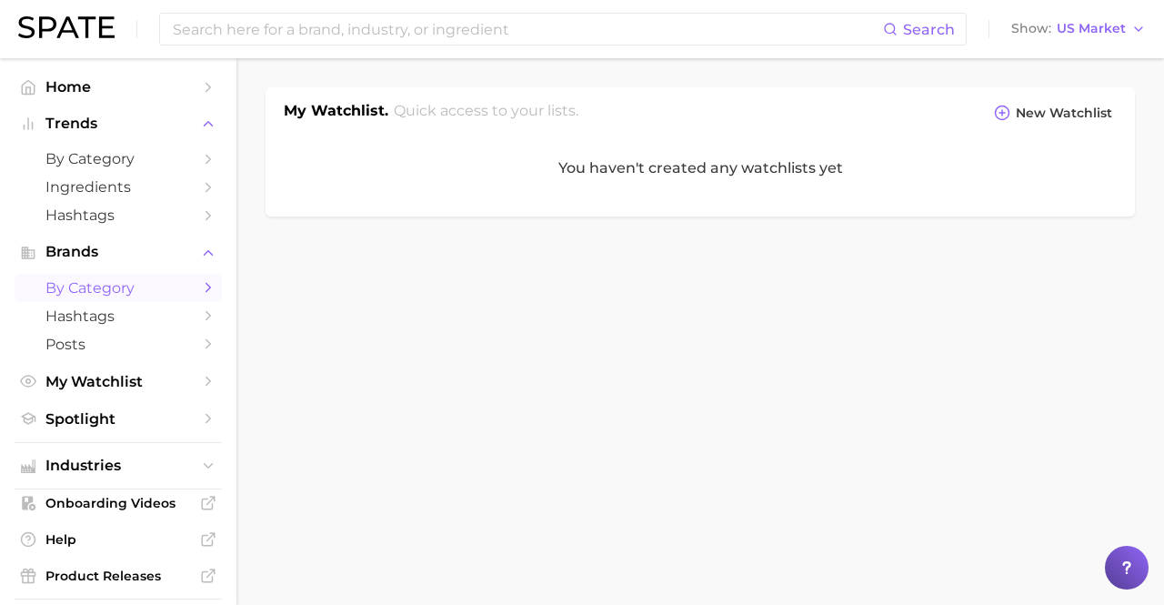
click at [102, 299] on link "by Category" at bounding box center [118, 288] width 207 height 28
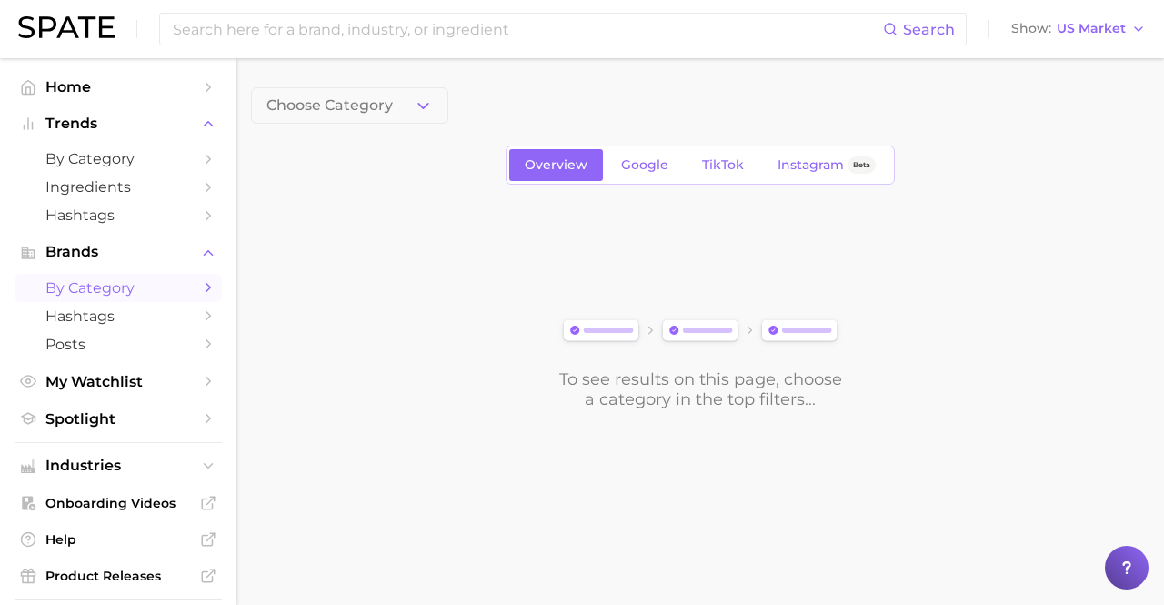
click at [396, 85] on main "Choose Category Overview Google TikTok Instagram Beta To see results on this pa…" at bounding box center [700, 279] width 928 height 442
click at [396, 96] on button "Choose Category" at bounding box center [349, 105] width 197 height 36
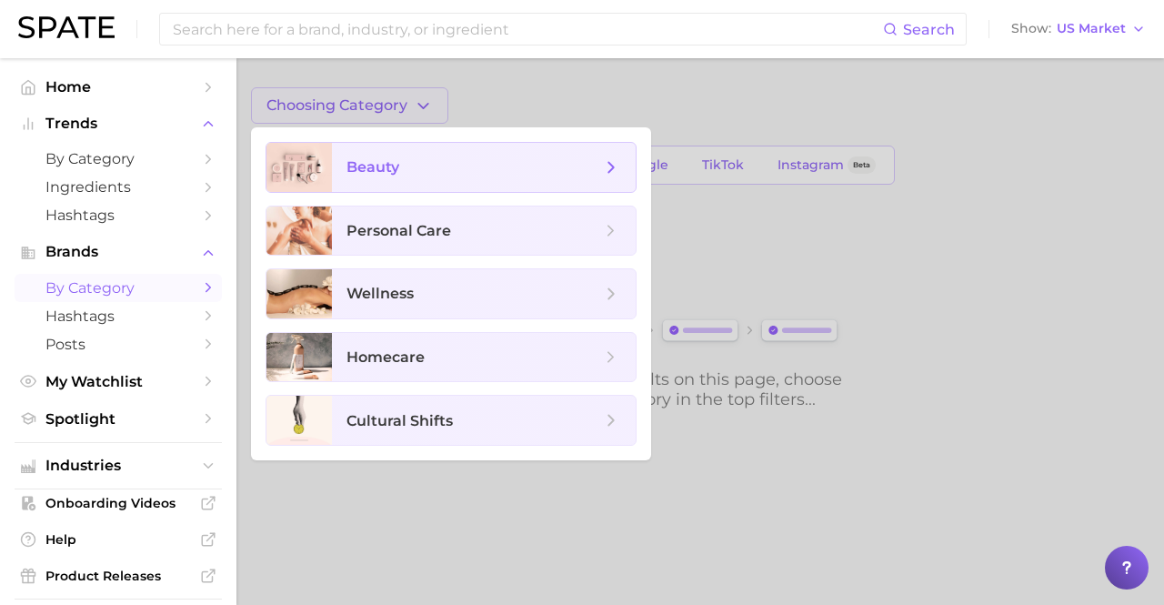
click at [412, 172] on span "beauty" at bounding box center [473, 167] width 255 height 20
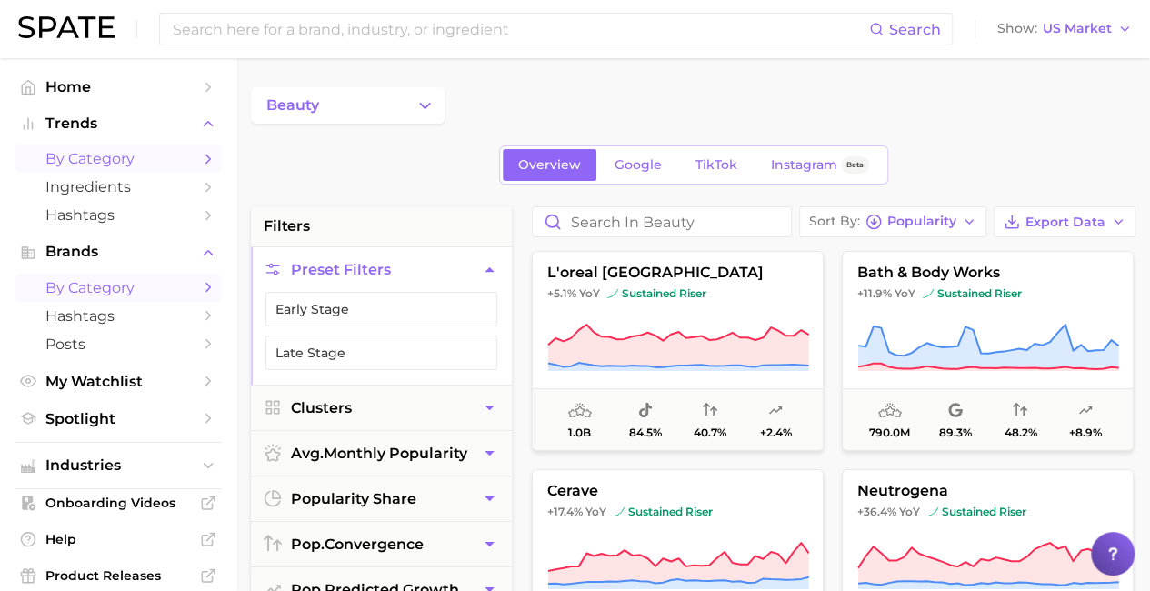
click at [65, 166] on span "by Category" at bounding box center [117, 158] width 145 height 17
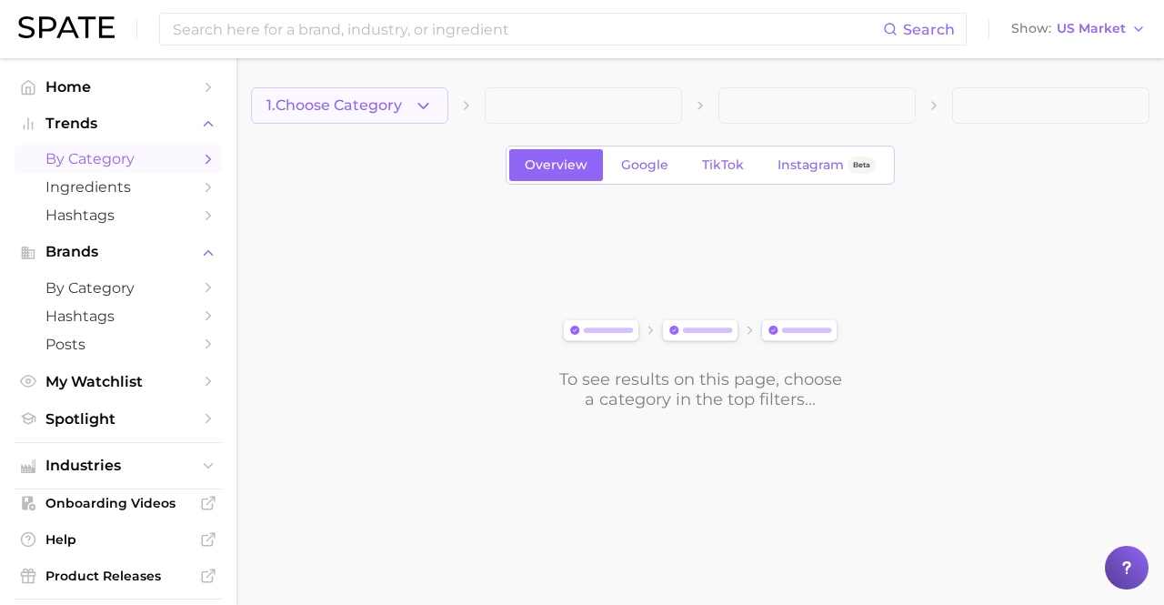
click at [395, 104] on span "1. Choose Category" at bounding box center [333, 105] width 135 height 16
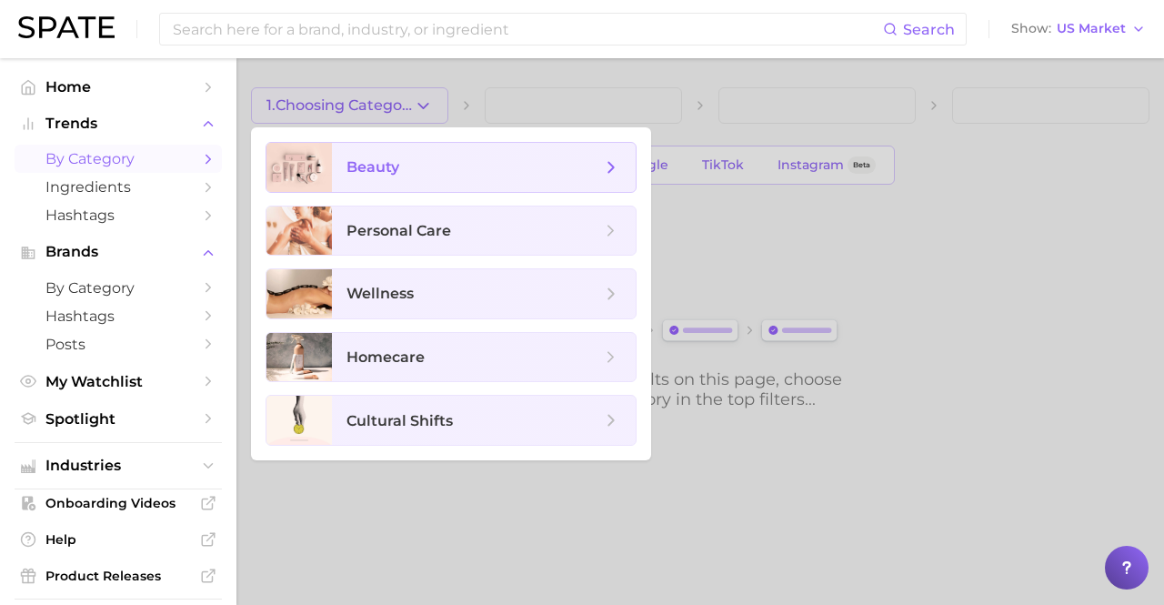
click at [383, 158] on span "beauty" at bounding box center [372, 166] width 53 height 17
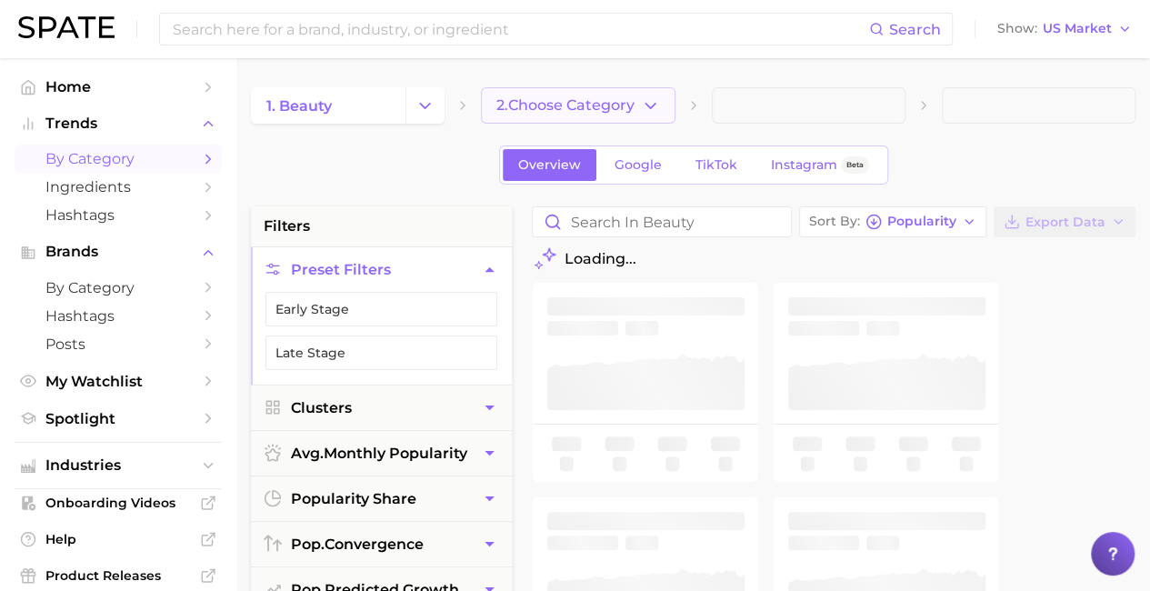
click at [557, 107] on span "2. Choose Category" at bounding box center [566, 105] width 138 height 16
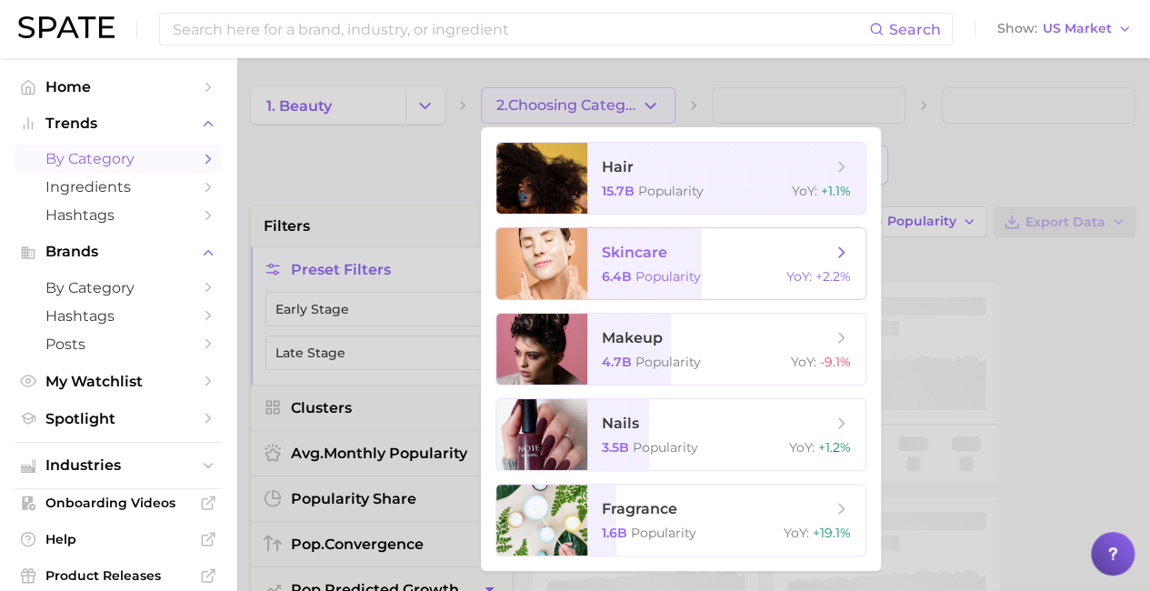
click at [651, 276] on span "Popularity" at bounding box center [668, 276] width 65 height 16
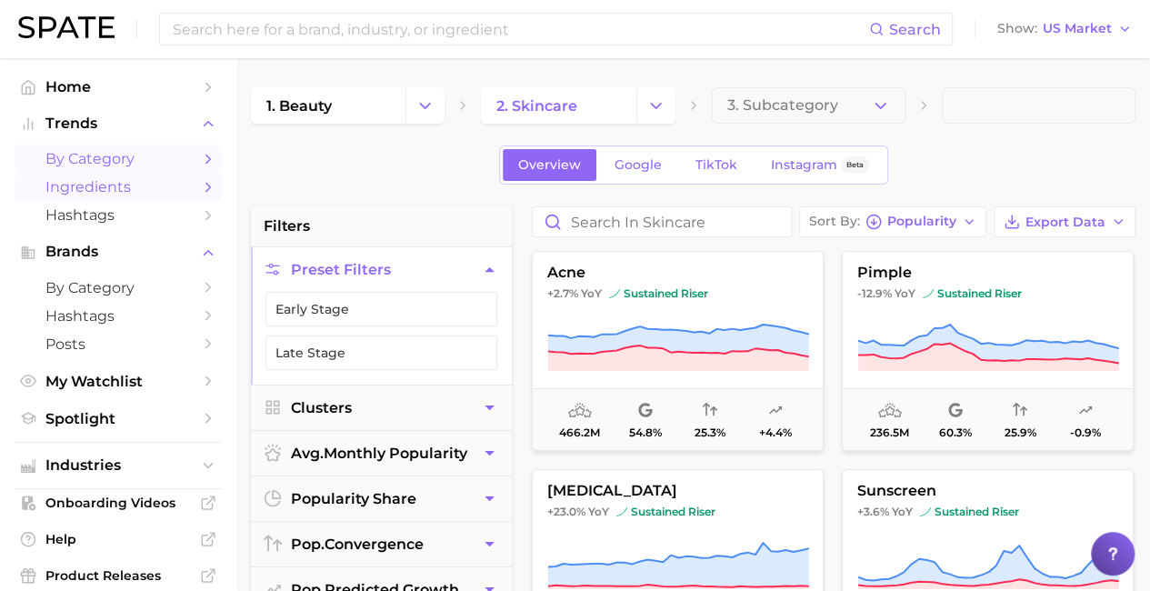
click at [122, 186] on span "Ingredients" at bounding box center [117, 186] width 145 height 17
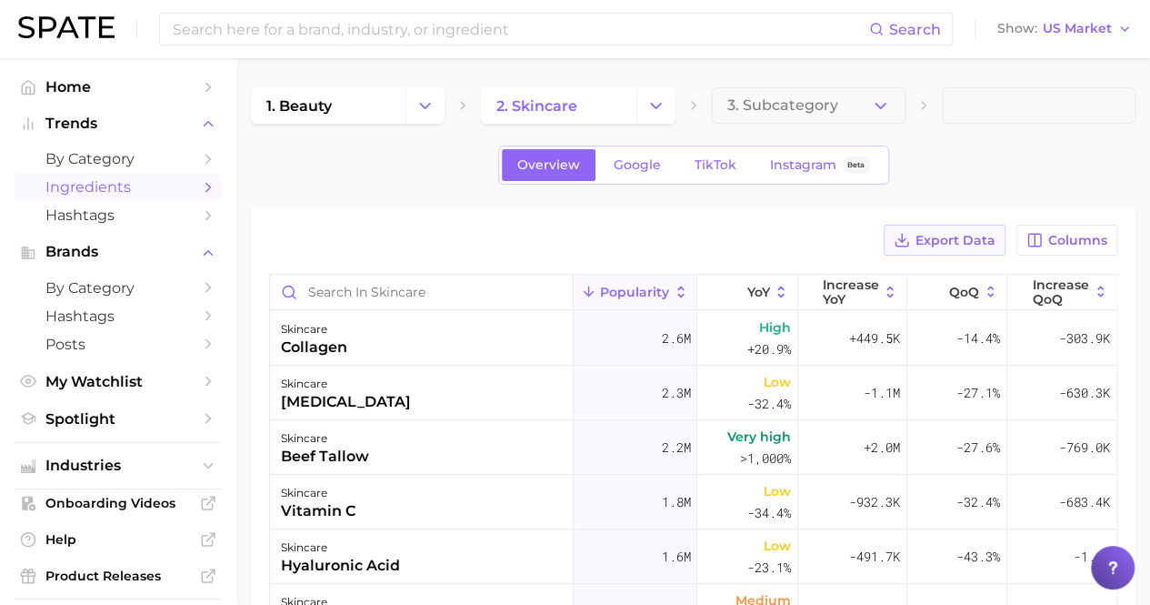
click at [929, 236] on span "Export Data" at bounding box center [956, 240] width 80 height 15
click at [822, 292] on span "Increase YoY" at bounding box center [850, 291] width 56 height 29
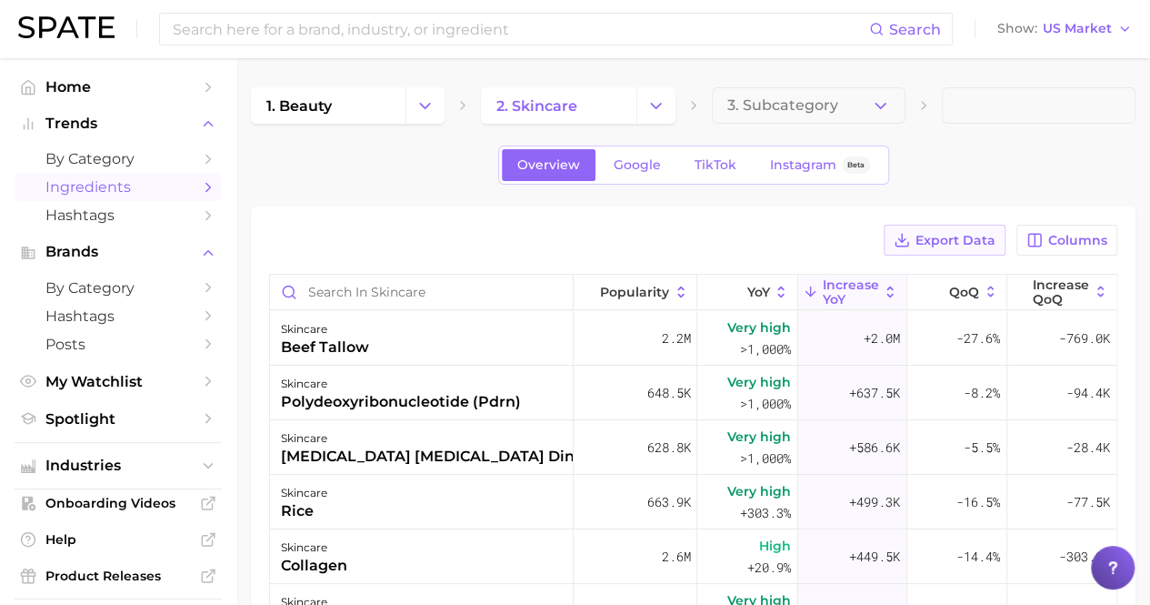
click at [908, 240] on icon at bounding box center [902, 240] width 16 height 16
